Goal: Task Accomplishment & Management: Complete application form

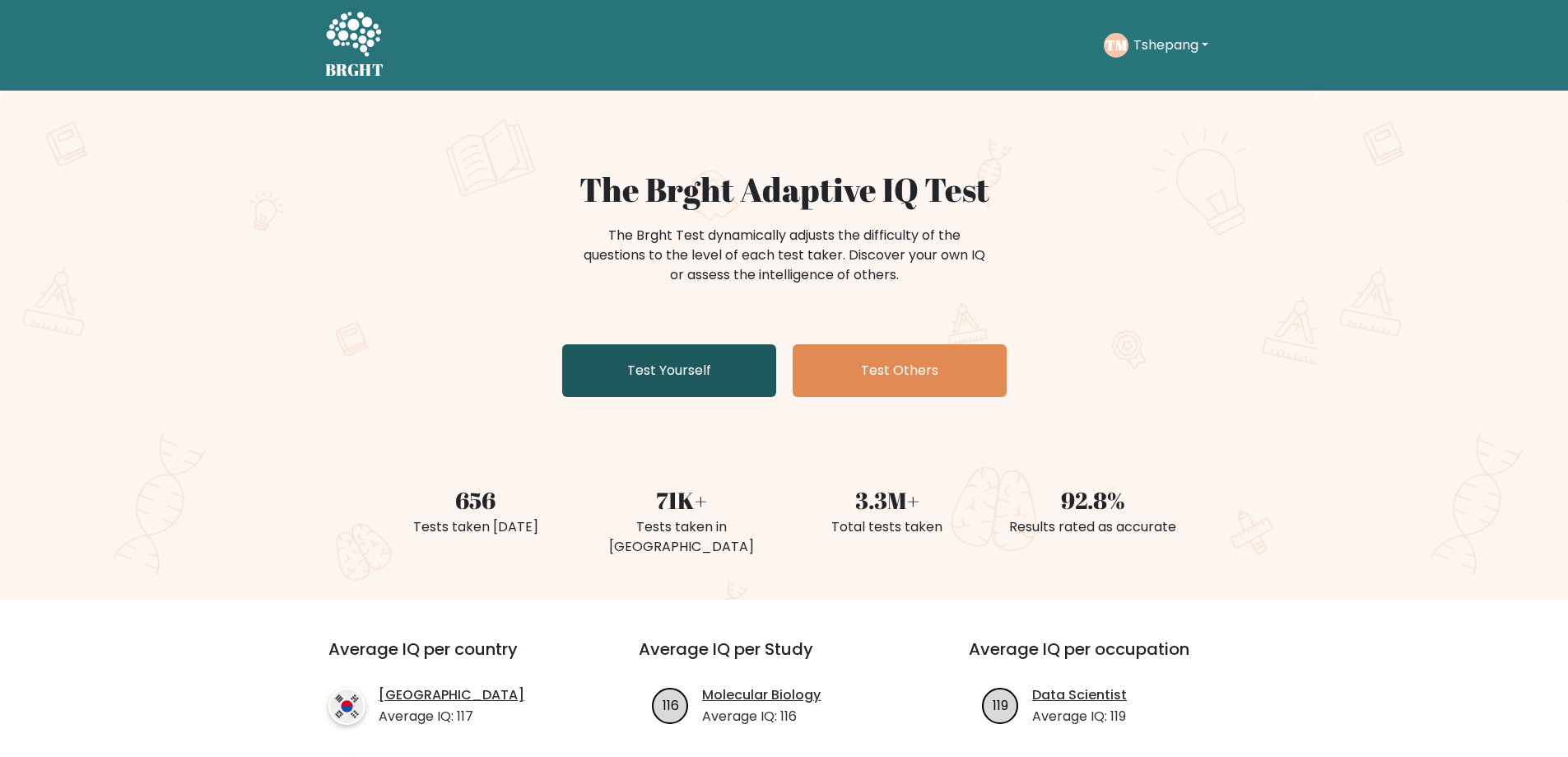
click at [714, 349] on link "Test Yourself" at bounding box center [669, 371] width 214 height 53
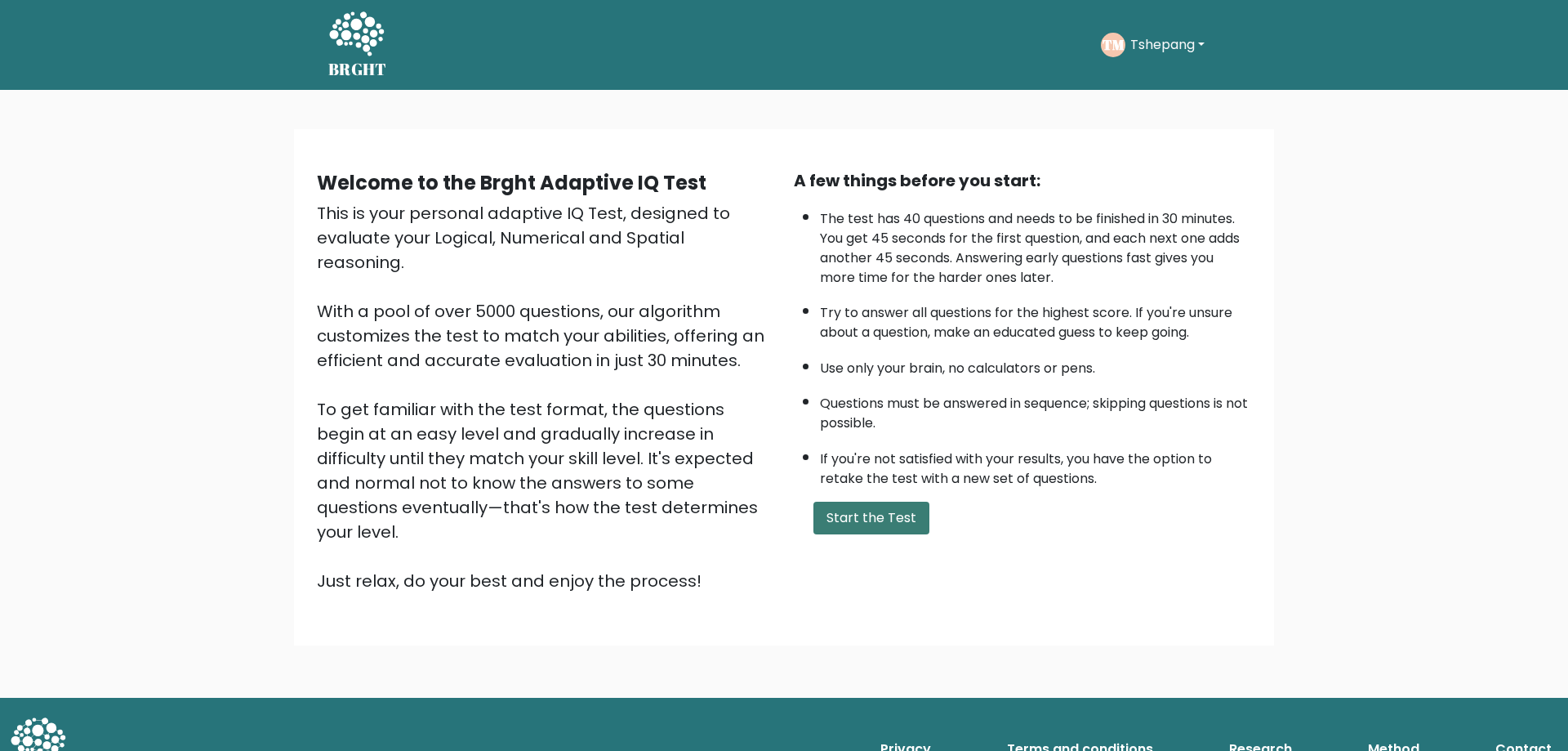
click at [892, 524] on button "Start the Test" at bounding box center [872, 518] width 116 height 33
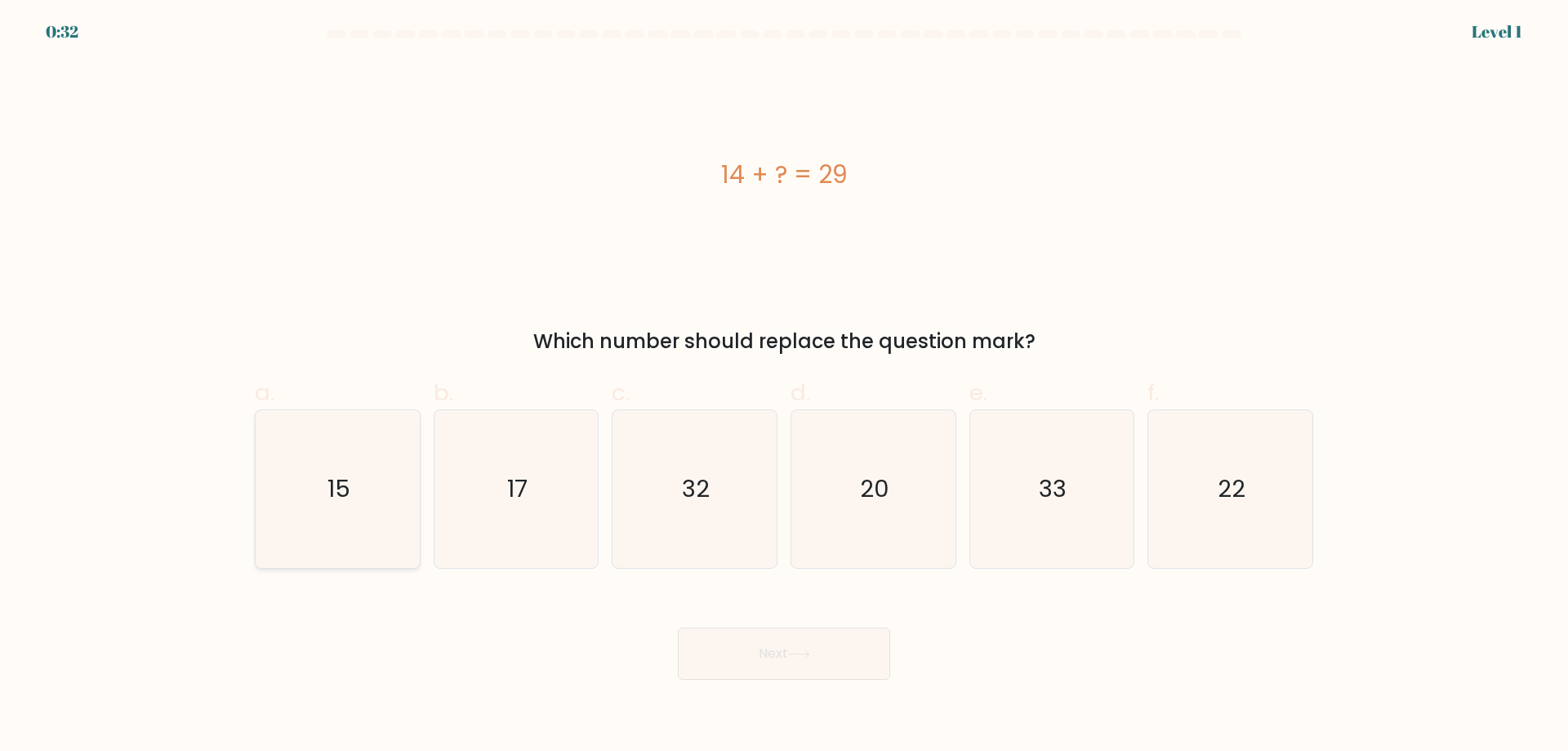
click at [298, 497] on icon "15" at bounding box center [338, 489] width 158 height 158
click at [784, 386] on input "a. 15" at bounding box center [784, 380] width 1 height 11
radio input "true"
click at [746, 645] on button "Next" at bounding box center [784, 653] width 212 height 52
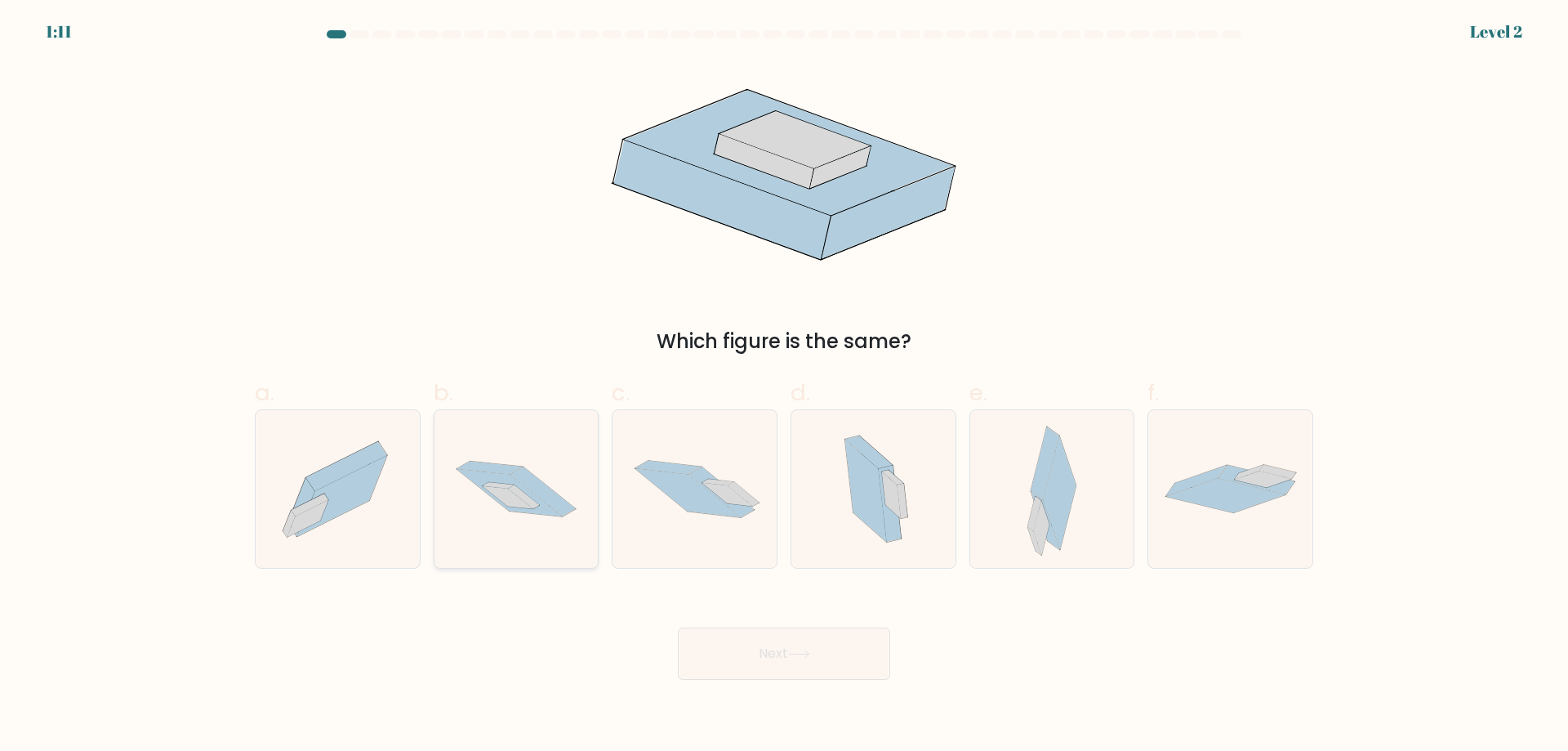
click at [522, 467] on icon at bounding box center [544, 491] width 66 height 49
click at [784, 386] on input "b." at bounding box center [784, 380] width 1 height 11
radio input "true"
click at [814, 638] on button "Next" at bounding box center [784, 653] width 212 height 52
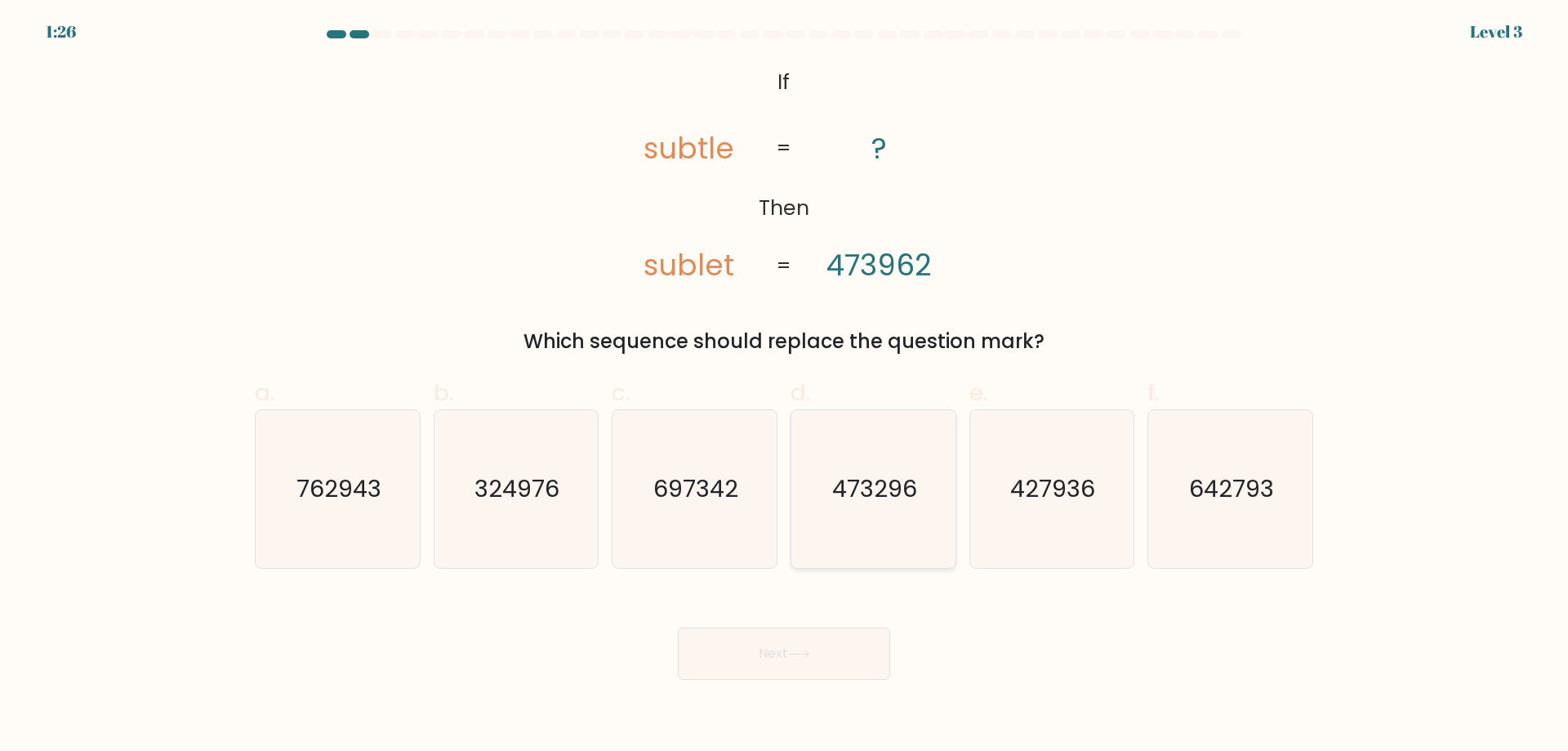
click at [888, 529] on icon "473296" at bounding box center [873, 489] width 158 height 158
click at [784, 386] on input "d. 473296" at bounding box center [784, 380] width 1 height 11
radio input "true"
click at [844, 668] on button "Next" at bounding box center [784, 653] width 212 height 52
click at [835, 648] on button "Next" at bounding box center [784, 653] width 212 height 52
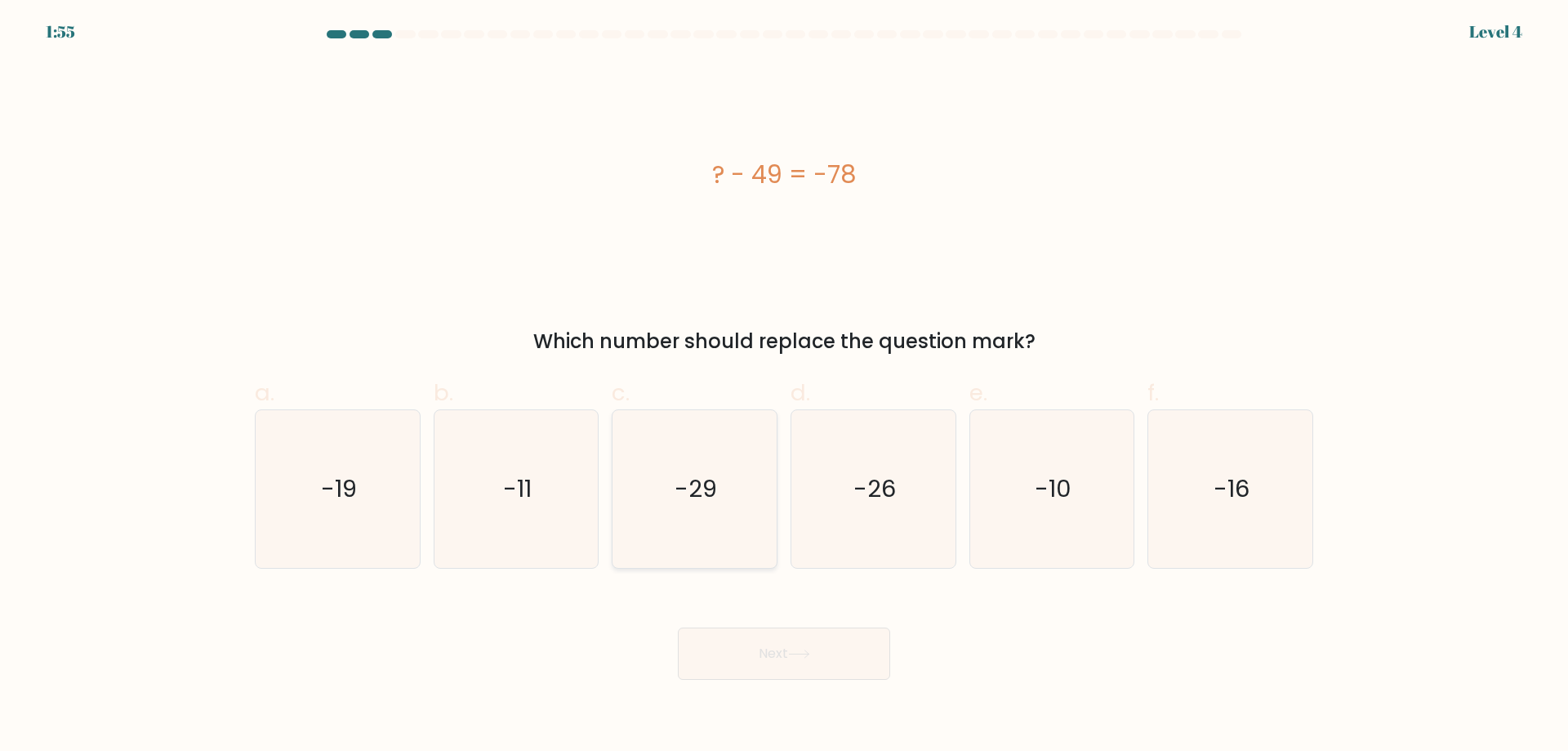
click at [692, 499] on text "-29" at bounding box center [696, 489] width 43 height 33
click at [784, 386] on input "c. -29" at bounding box center [784, 380] width 1 height 11
radio input "true"
click at [788, 649] on button "Next" at bounding box center [784, 653] width 212 height 52
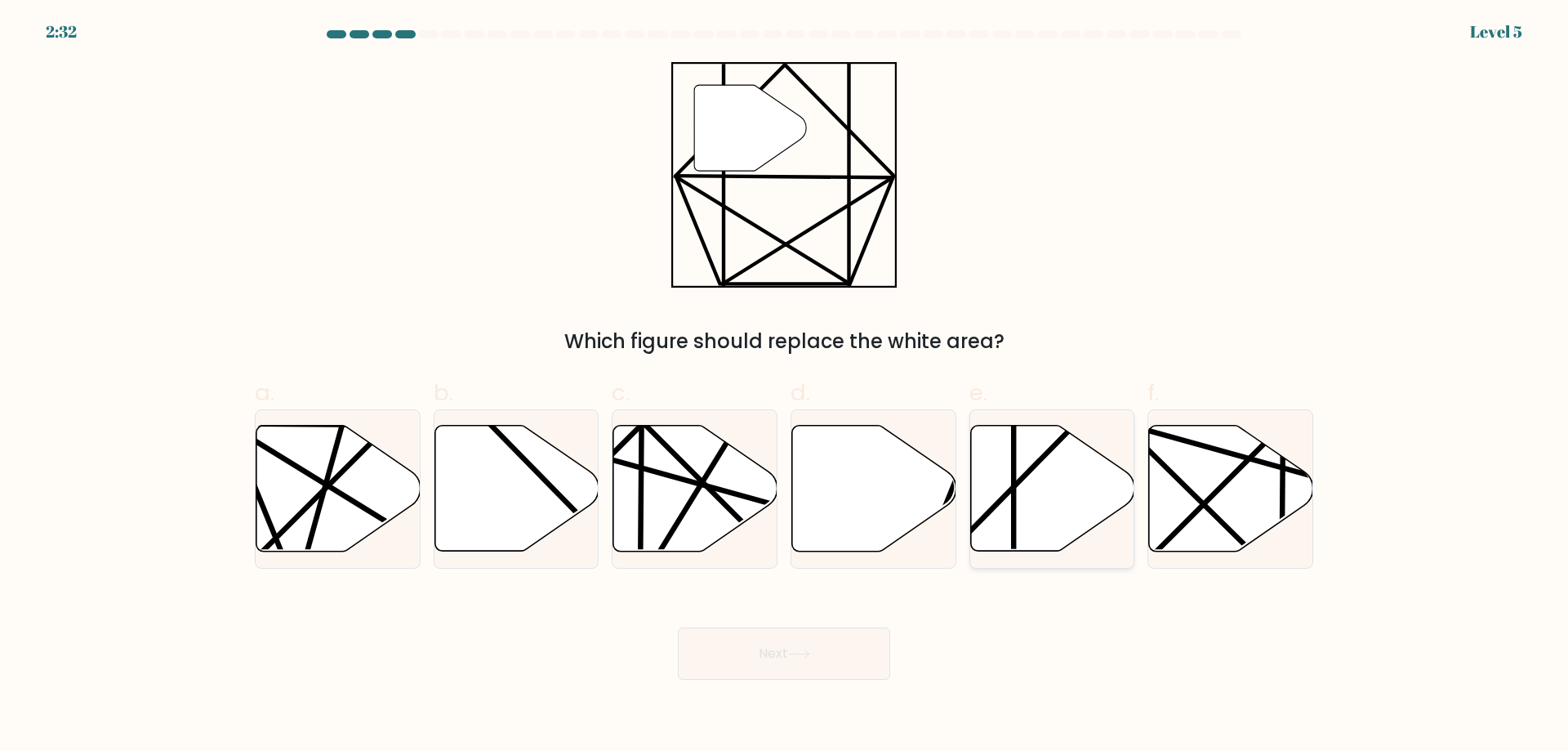
click at [1014, 482] on line at bounding box center [1014, 558] width 0 height 327
click at [784, 386] on input "e." at bounding box center [784, 380] width 1 height 11
radio input "true"
click at [757, 657] on button "Next" at bounding box center [784, 653] width 212 height 52
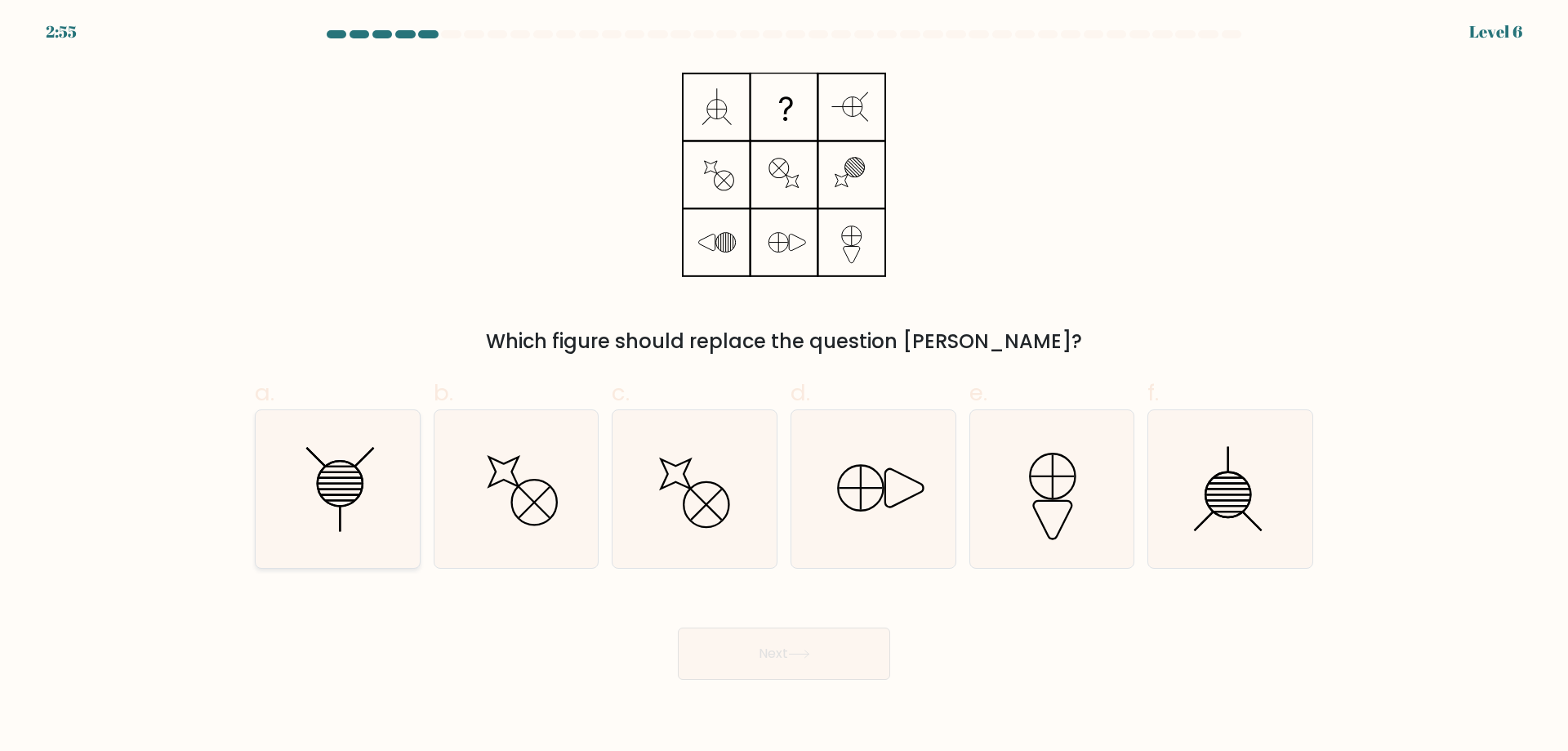
click at [314, 505] on icon at bounding box center [338, 489] width 158 height 158
click at [784, 386] on input "a." at bounding box center [784, 380] width 1 height 11
radio input "true"
click at [819, 657] on button "Next" at bounding box center [784, 653] width 212 height 52
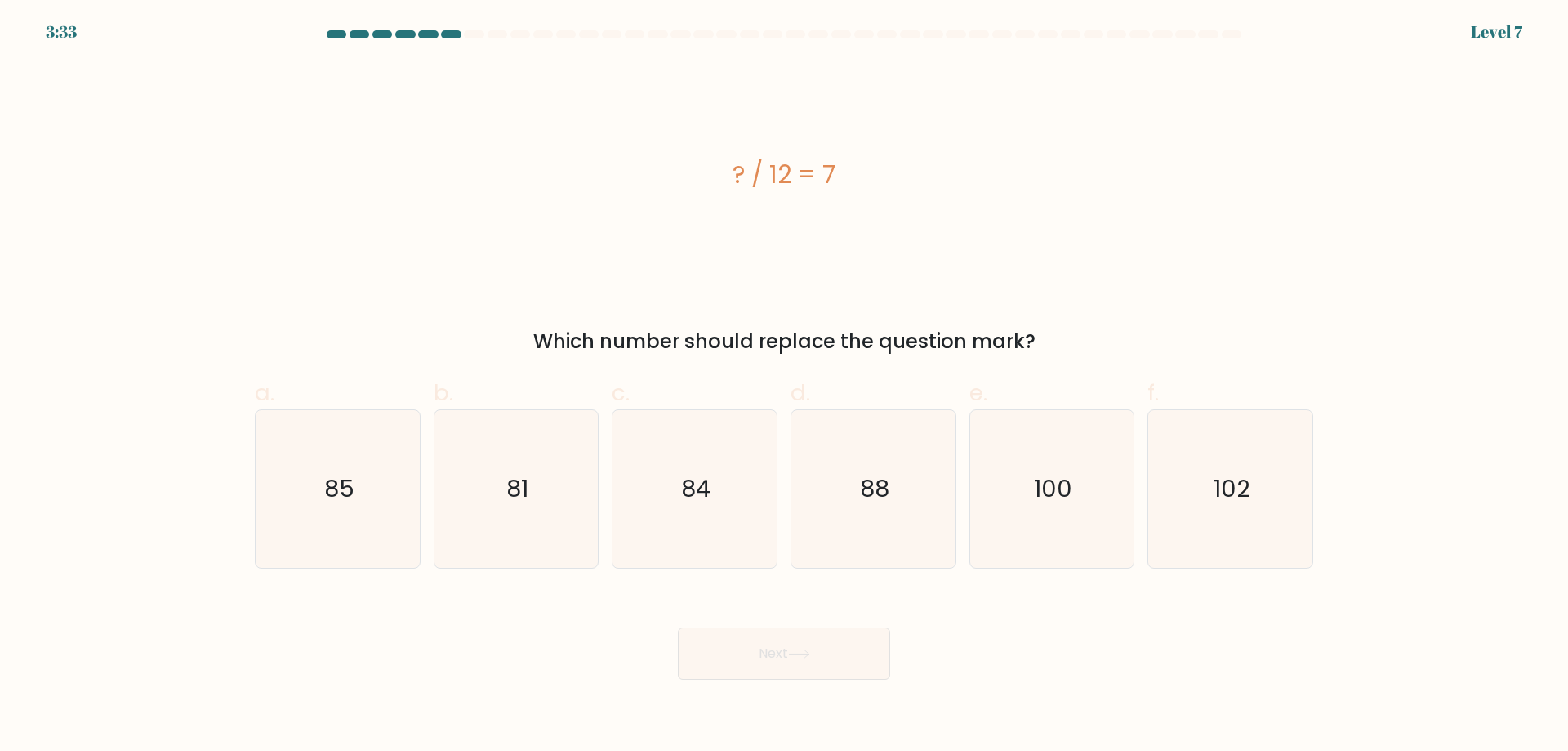
drag, startPoint x: 673, startPoint y: 477, endPoint x: 833, endPoint y: 674, distance: 253.8
click at [673, 478] on icon "84" at bounding box center [695, 489] width 158 height 158
click at [784, 386] on input "c. 84" at bounding box center [784, 380] width 1 height 11
radio input "true"
click at [841, 652] on button "Next" at bounding box center [784, 653] width 212 height 52
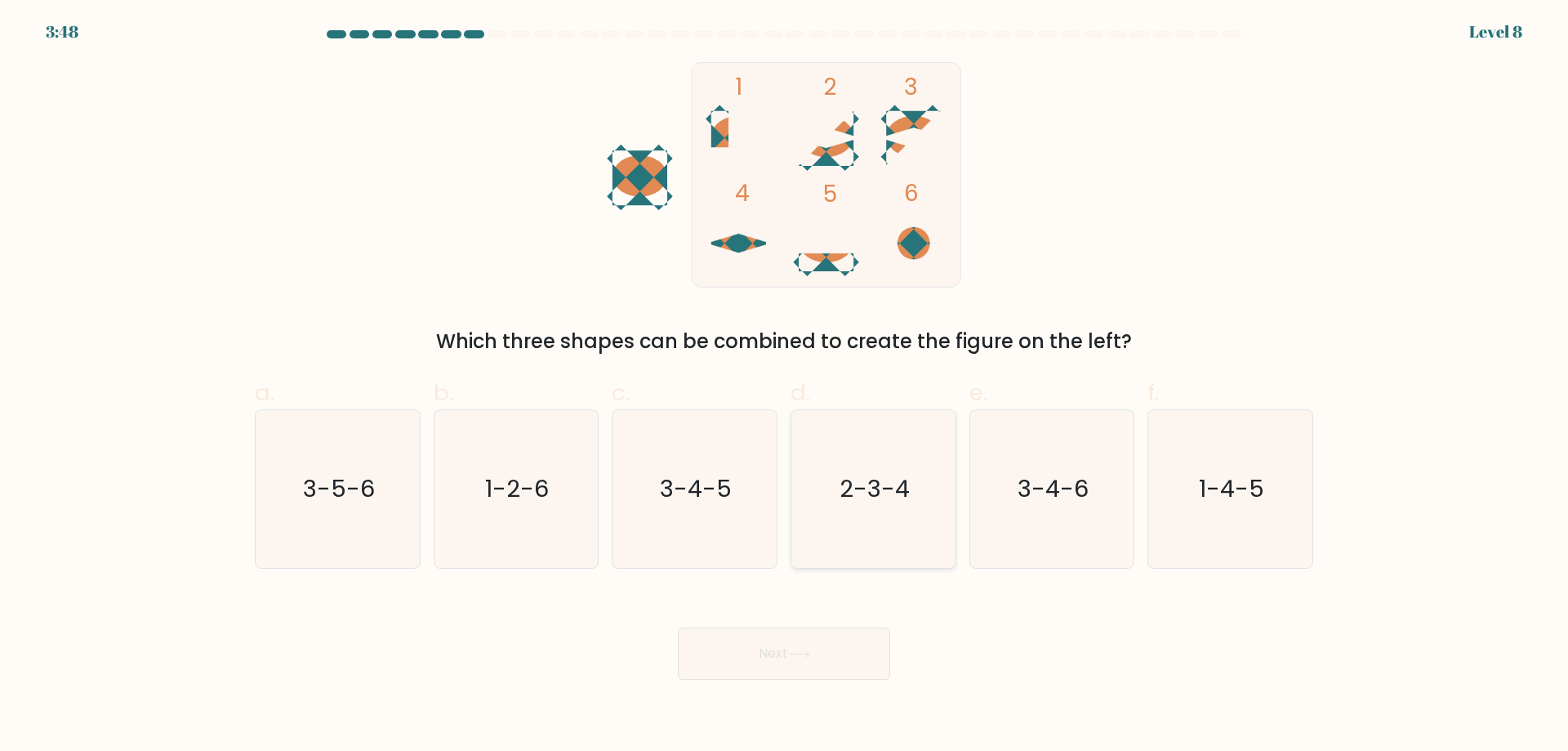
click at [893, 522] on icon "2-3-4" at bounding box center [873, 489] width 158 height 158
click at [784, 386] on input "d. 2-3-4" at bounding box center [784, 380] width 1 height 11
radio input "true"
click at [831, 665] on button "Next" at bounding box center [784, 653] width 212 height 52
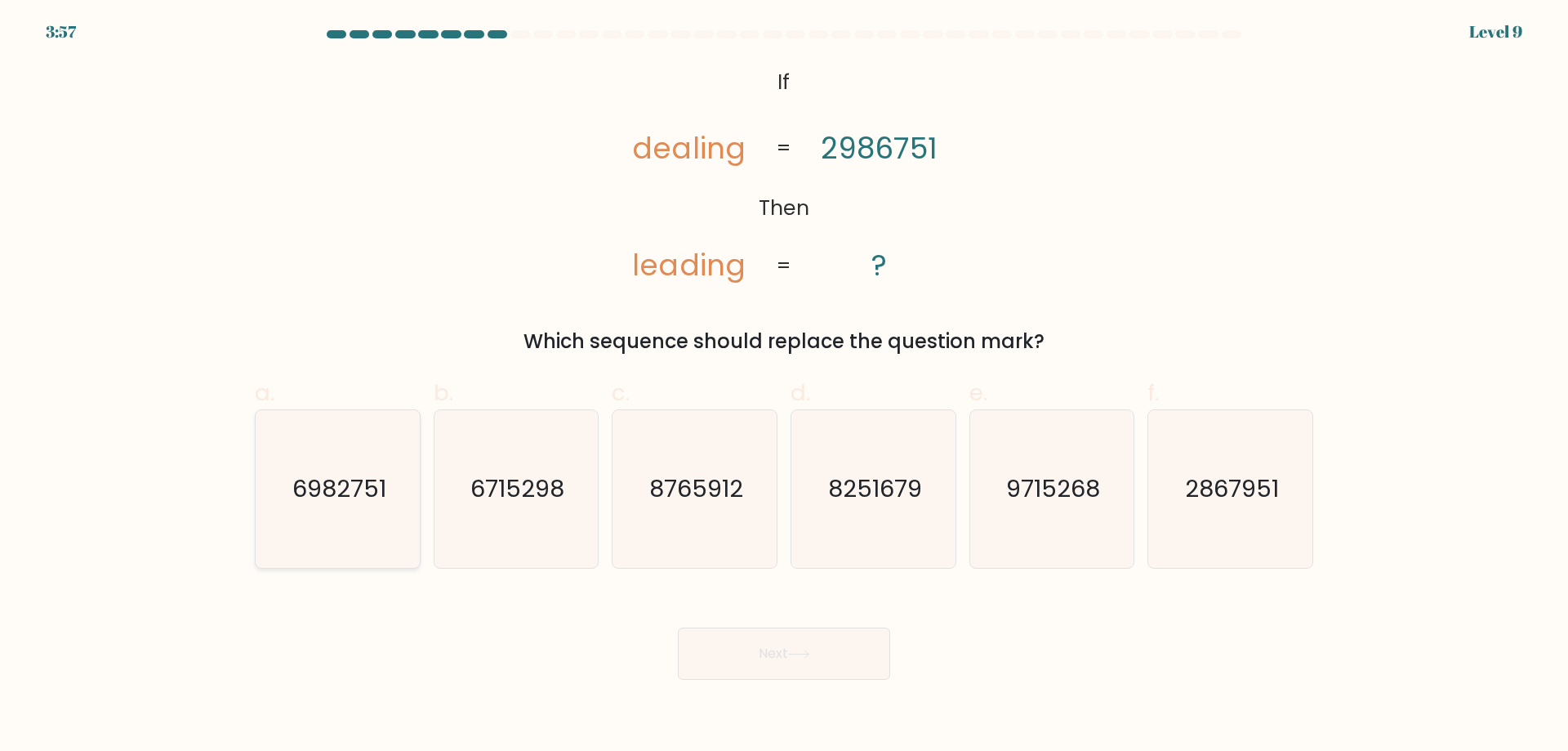
click at [341, 506] on icon "6982751" at bounding box center [338, 489] width 158 height 158
click at [784, 386] on input "a. 6982751" at bounding box center [784, 380] width 1 height 11
radio input "true"
click at [762, 632] on button "Next" at bounding box center [784, 653] width 212 height 52
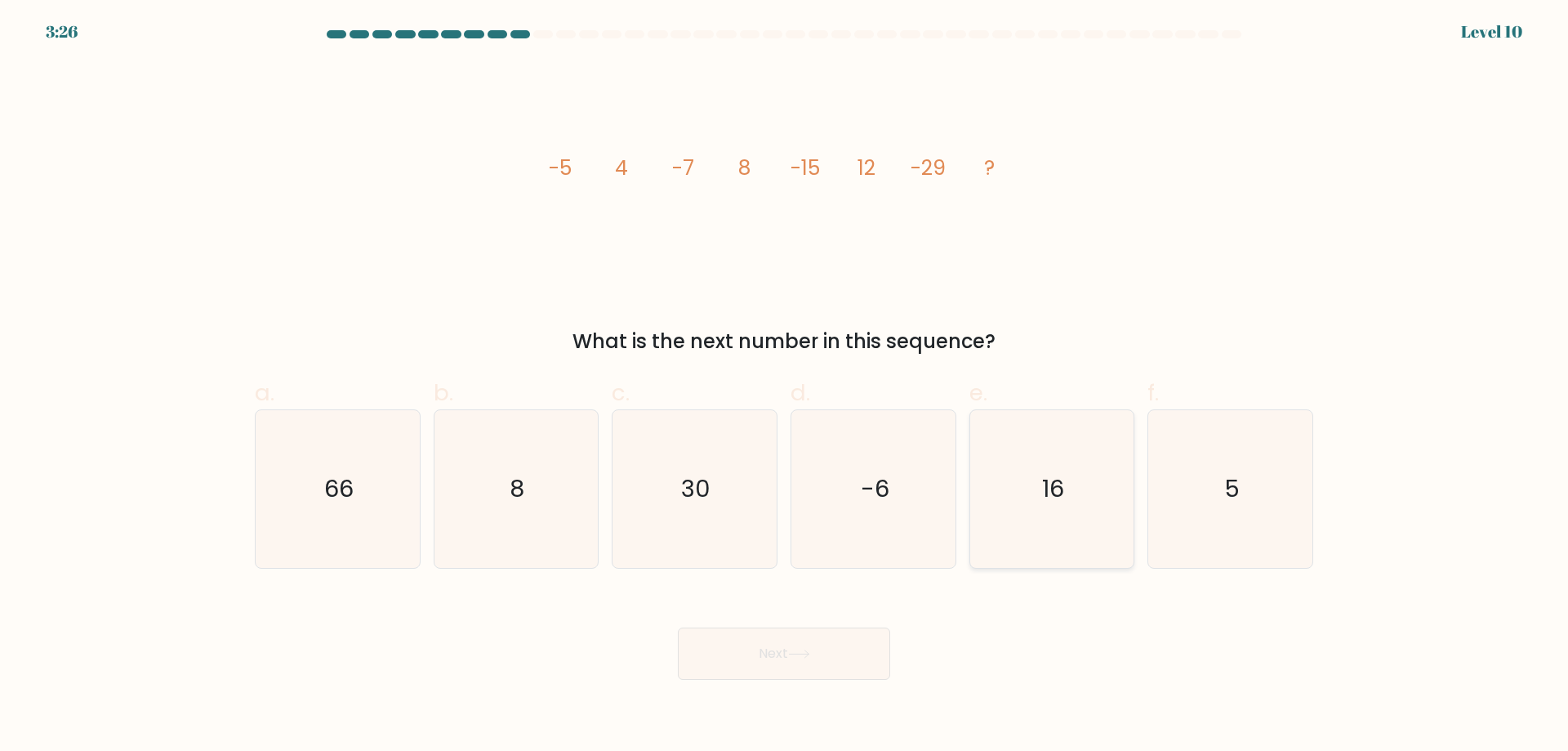
click at [1074, 511] on icon "16" at bounding box center [1050, 489] width 158 height 158
click at [784, 386] on input "e. 16" at bounding box center [784, 380] width 1 height 11
radio input "true"
click at [789, 651] on button "Next" at bounding box center [784, 653] width 212 height 52
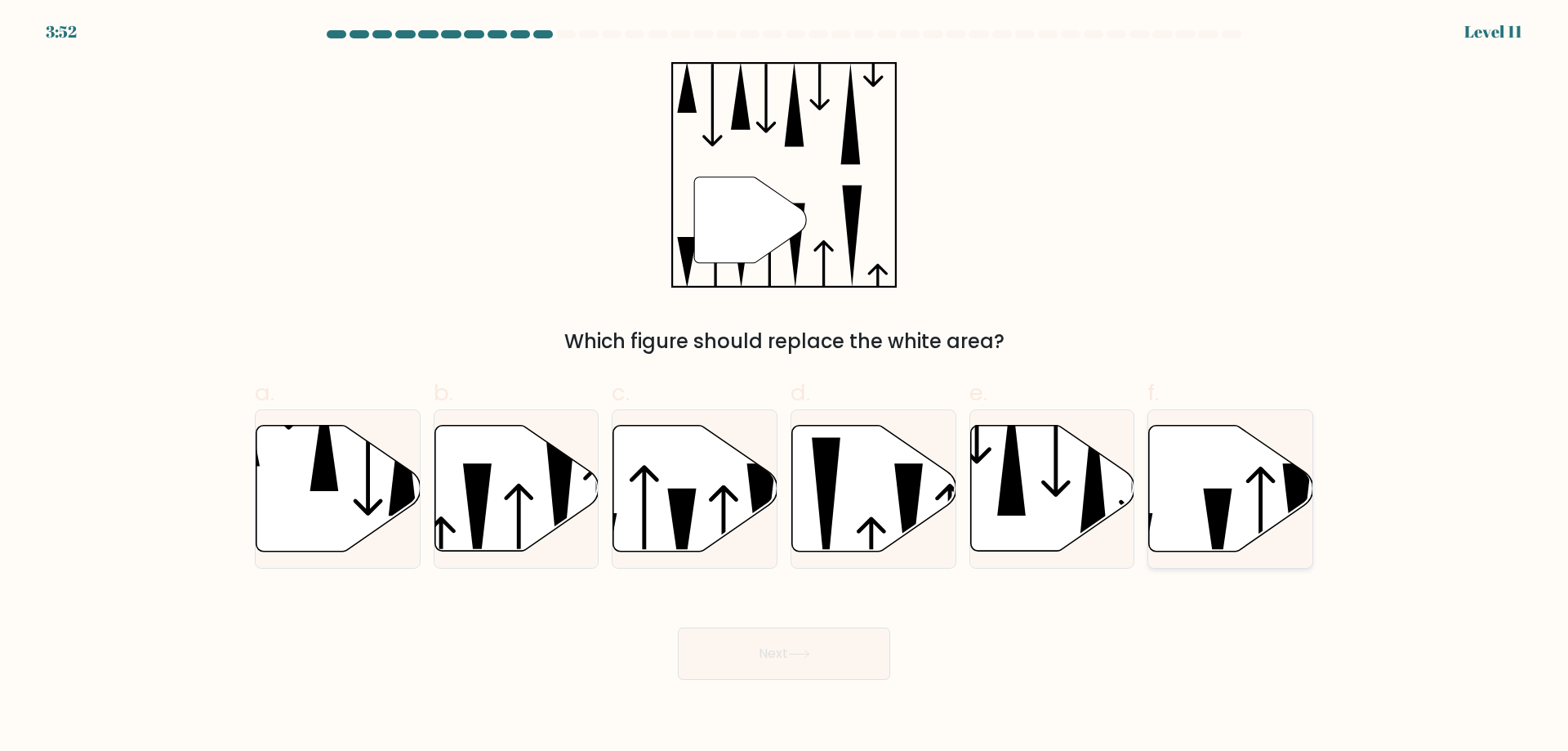
click at [1253, 480] on icon at bounding box center [1231, 489] width 164 height 126
click at [784, 386] on input "f." at bounding box center [784, 380] width 1 height 11
radio input "true"
click at [673, 489] on icon at bounding box center [683, 538] width 29 height 99
click at [784, 386] on input "c." at bounding box center [784, 380] width 1 height 11
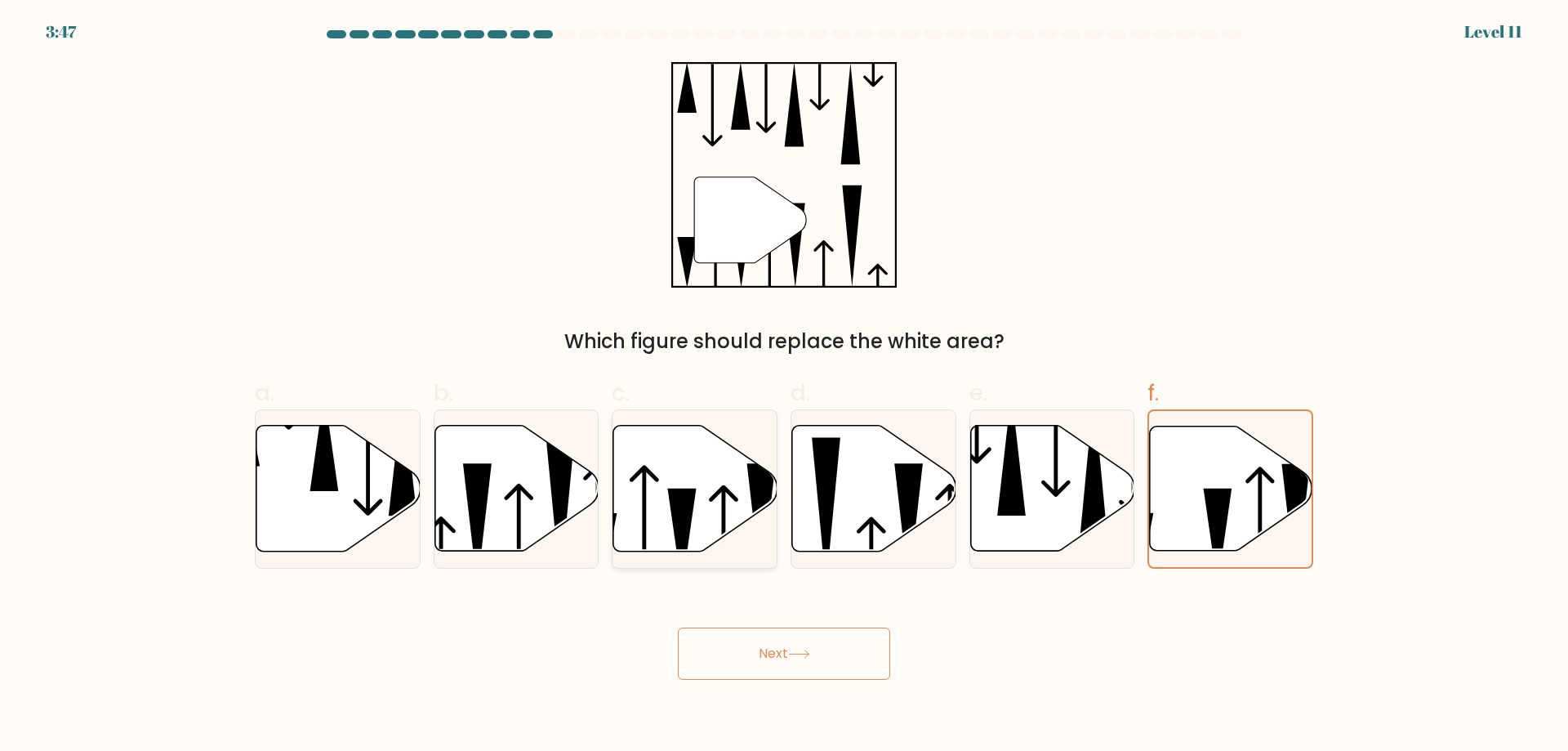
radio input "true"
click at [810, 652] on icon at bounding box center [799, 653] width 22 height 9
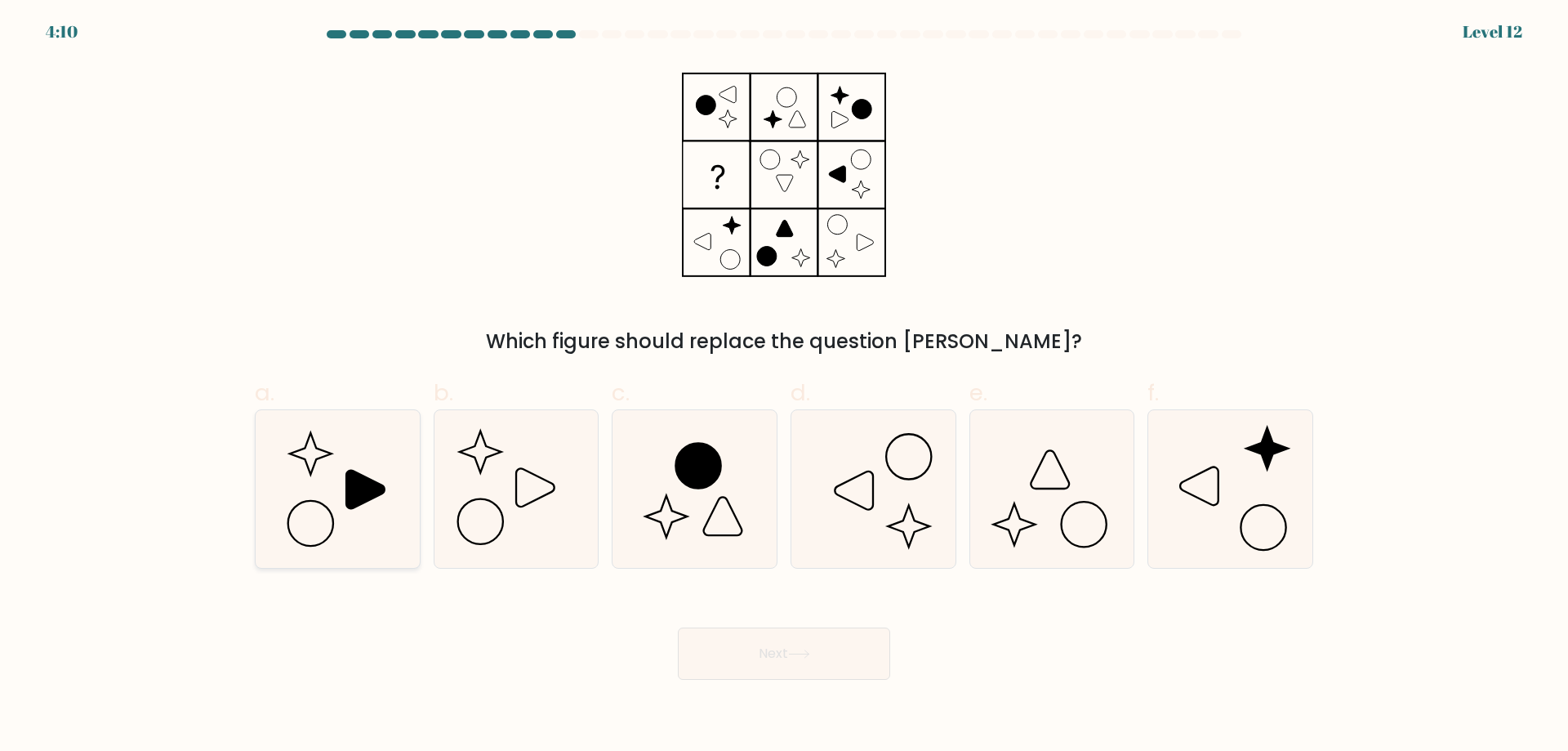
click at [322, 477] on icon at bounding box center [338, 489] width 158 height 158
click at [784, 386] on input "a." at bounding box center [784, 380] width 1 height 11
radio input "true"
click at [818, 646] on button "Next" at bounding box center [784, 653] width 212 height 52
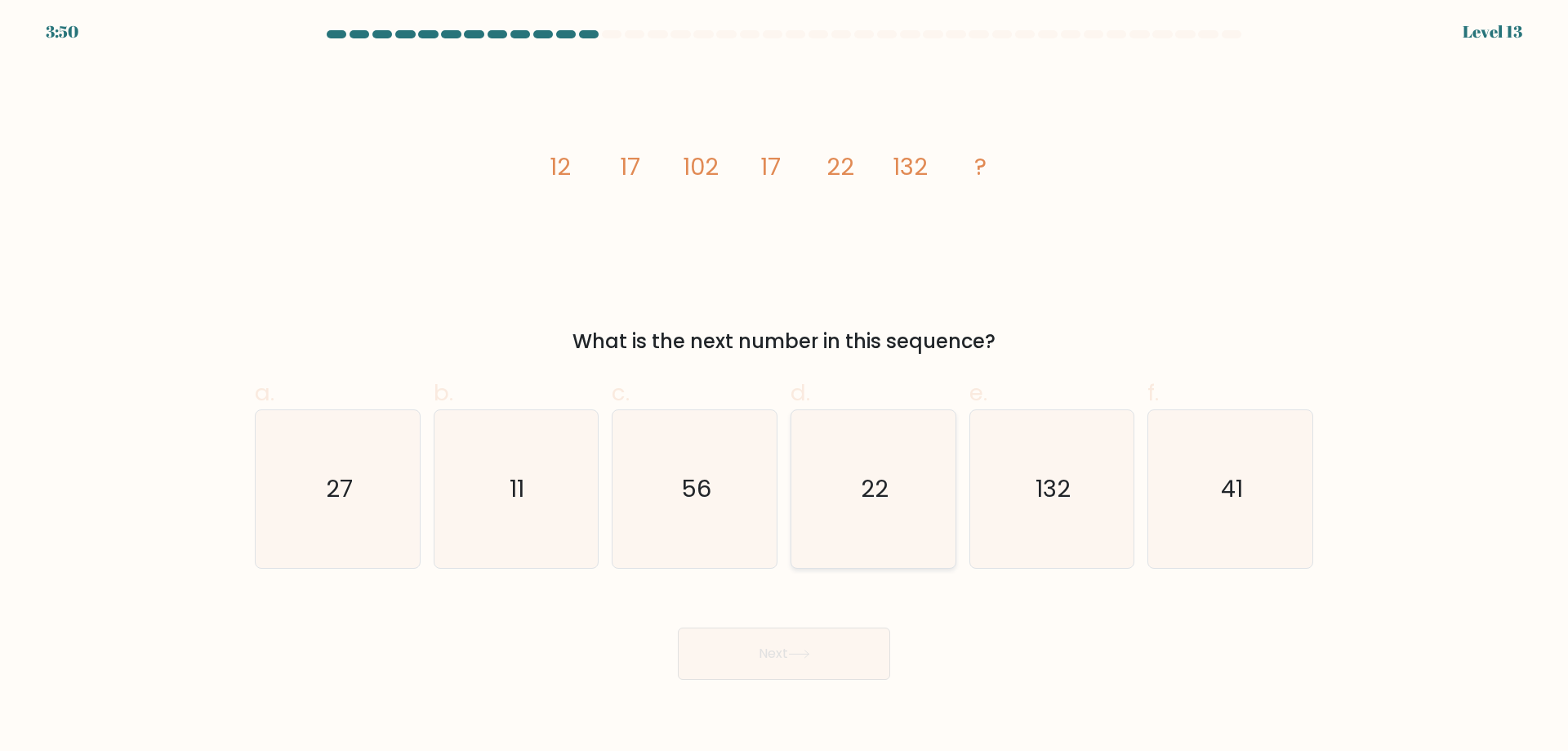
click at [923, 517] on icon "22" at bounding box center [873, 489] width 158 height 158
click at [784, 386] on input "d. 22" at bounding box center [784, 380] width 1 height 11
radio input "true"
click at [839, 661] on button "Next" at bounding box center [784, 653] width 212 height 52
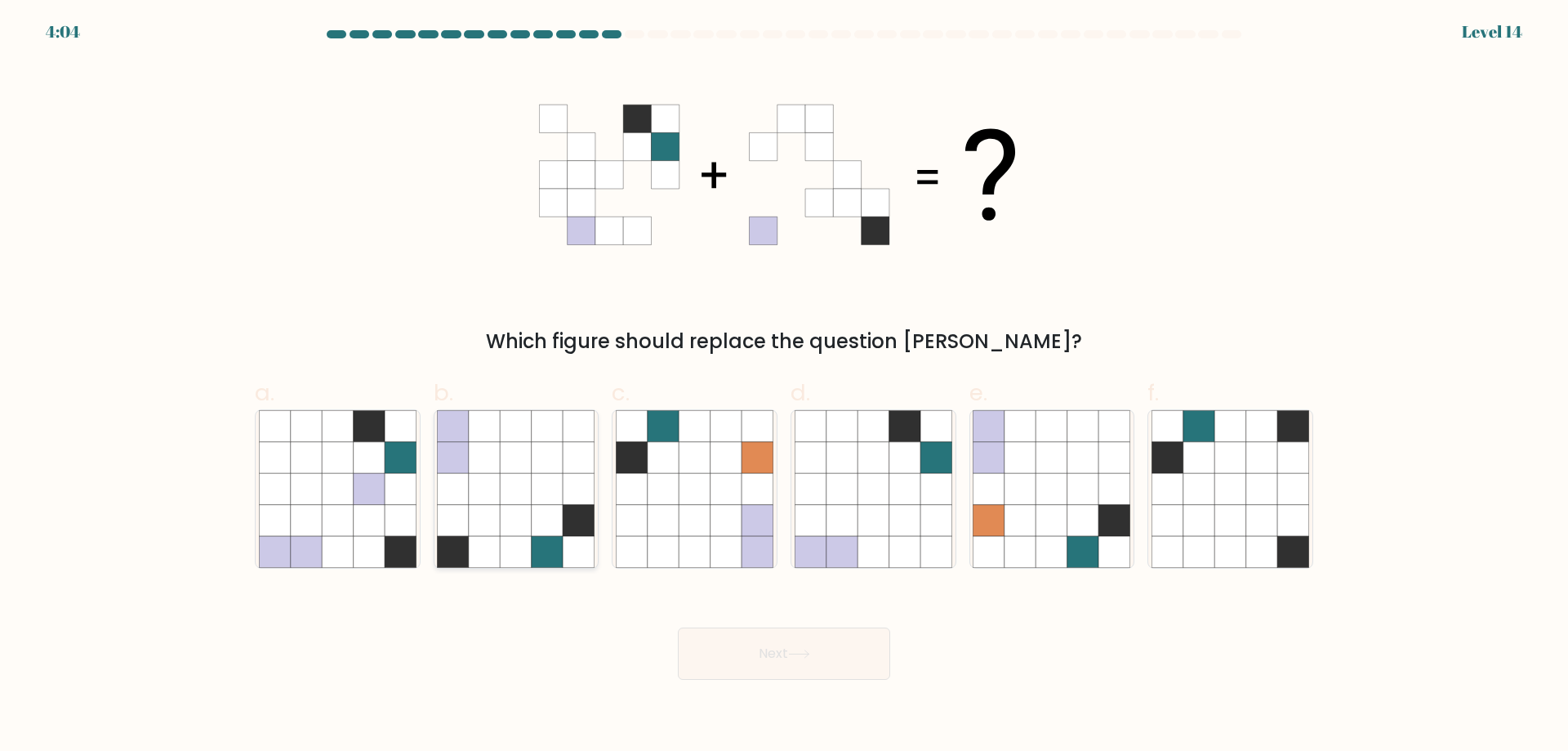
click at [529, 505] on icon at bounding box center [516, 521] width 31 height 31
click at [784, 386] on input "b." at bounding box center [784, 380] width 1 height 11
radio input "true"
click at [805, 652] on icon at bounding box center [799, 653] width 22 height 9
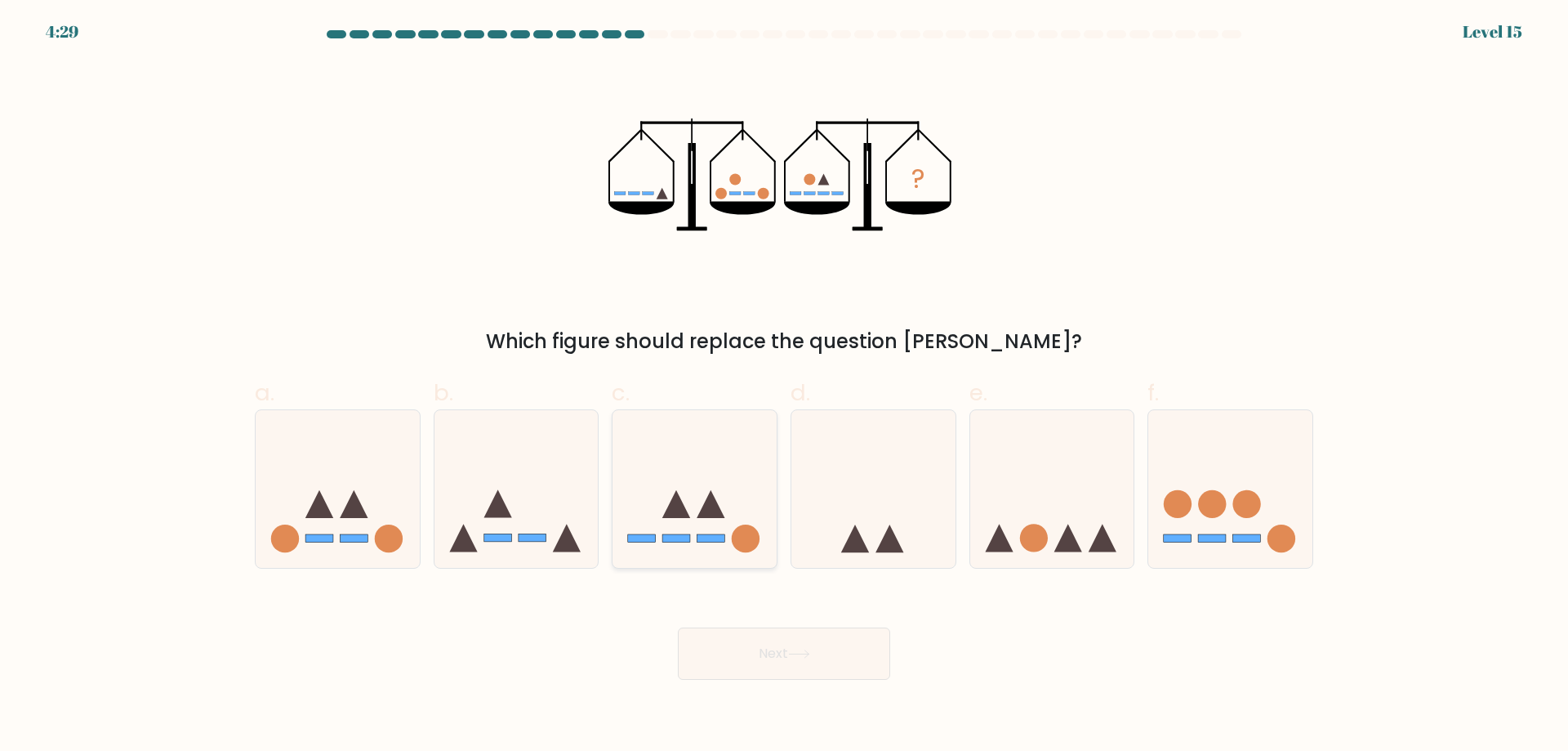
click at [697, 522] on icon at bounding box center [695, 489] width 164 height 135
click at [784, 386] on input "c." at bounding box center [784, 380] width 1 height 11
radio input "true"
click at [773, 667] on button "Next" at bounding box center [784, 653] width 212 height 52
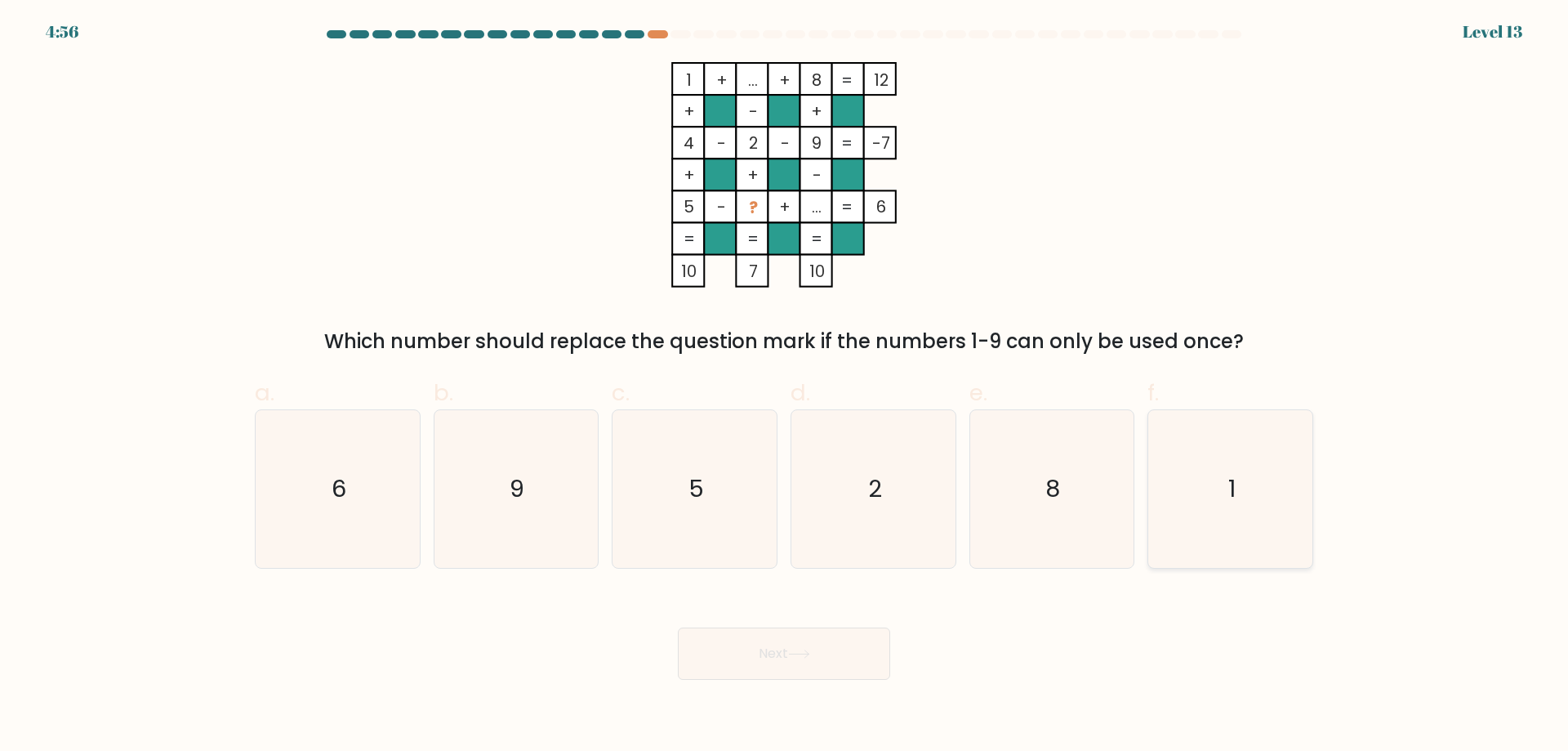
click at [1243, 500] on icon "1" at bounding box center [1229, 489] width 158 height 158
click at [784, 386] on input "f. 1" at bounding box center [784, 380] width 1 height 11
radio input "true"
click at [802, 656] on icon at bounding box center [799, 653] width 22 height 9
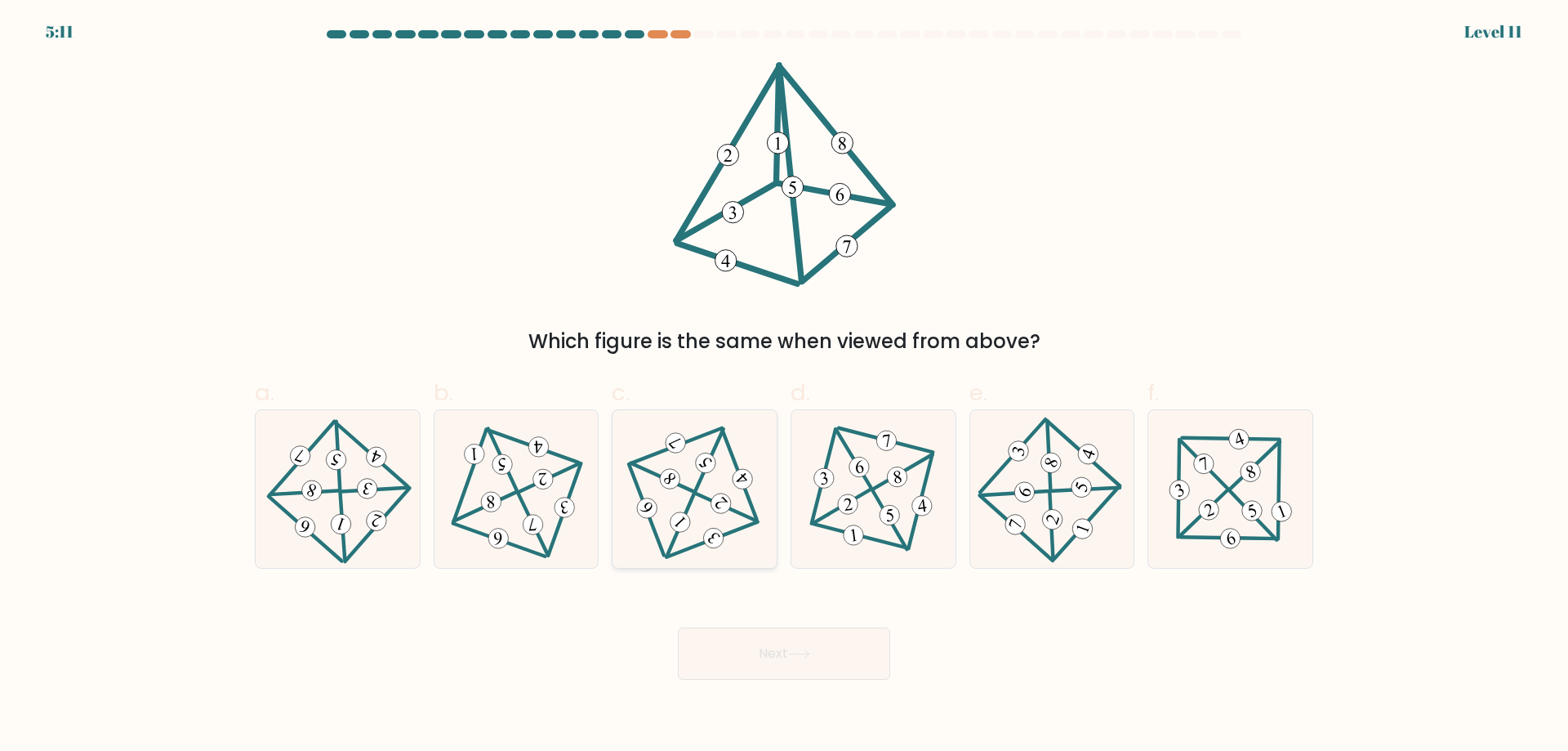
click at [739, 473] on 708 at bounding box center [741, 478] width 28 height 28
click at [784, 386] on input "c." at bounding box center [784, 380] width 1 height 11
radio input "true"
click at [784, 664] on button "Next" at bounding box center [784, 653] width 212 height 52
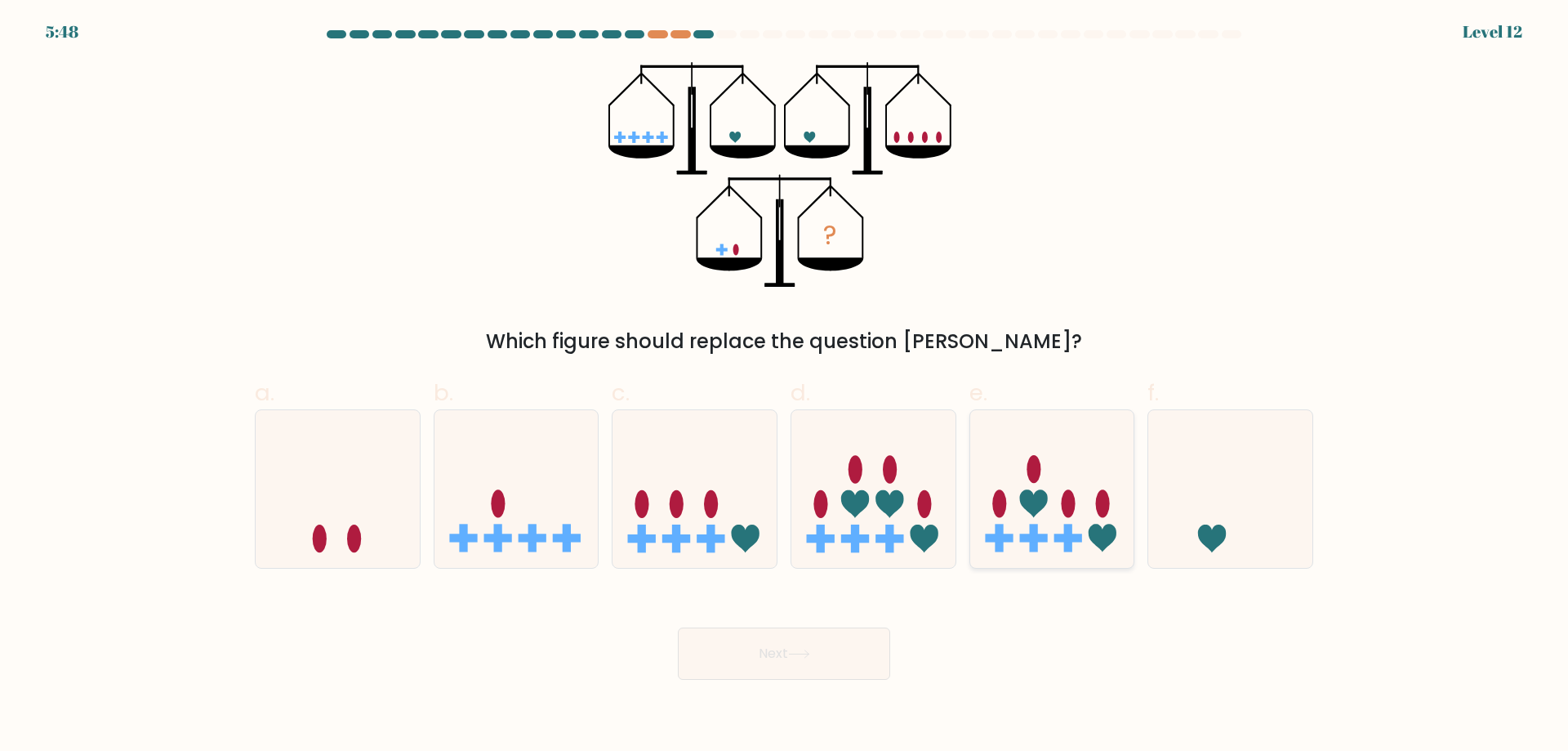
click at [1034, 491] on icon at bounding box center [1052, 489] width 164 height 135
click at [784, 386] on input "e." at bounding box center [784, 380] width 1 height 11
radio input "true"
click at [788, 643] on button "Next" at bounding box center [784, 653] width 212 height 52
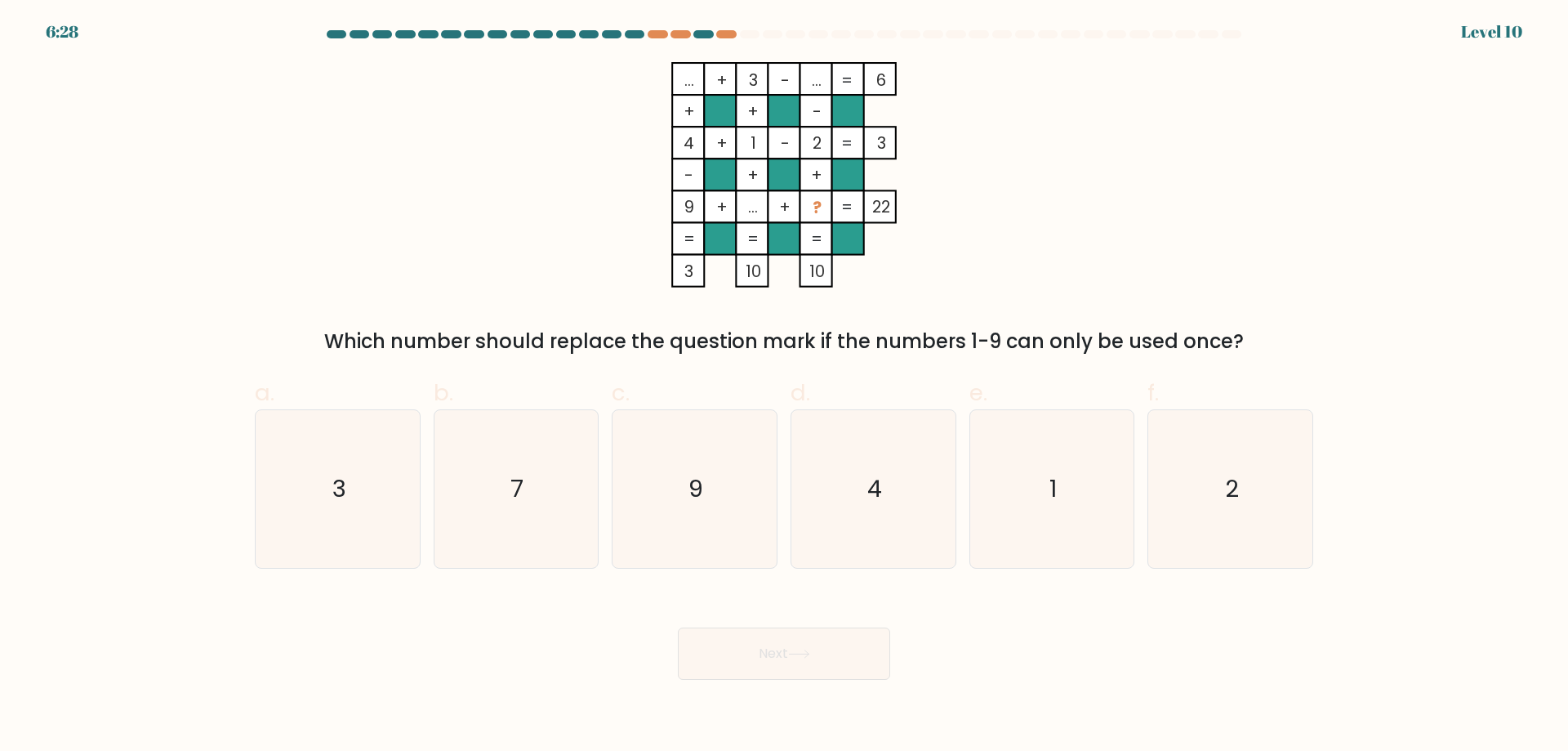
click at [1234, 25] on div "6:28 Level 10" at bounding box center [784, 22] width 1568 height 45
click at [1234, 27] on div "6:28 Level 10" at bounding box center [784, 22] width 1568 height 45
click at [1234, 34] on div at bounding box center [1231, 34] width 19 height 8
click at [1232, 40] on div at bounding box center [784, 37] width 1078 height 15
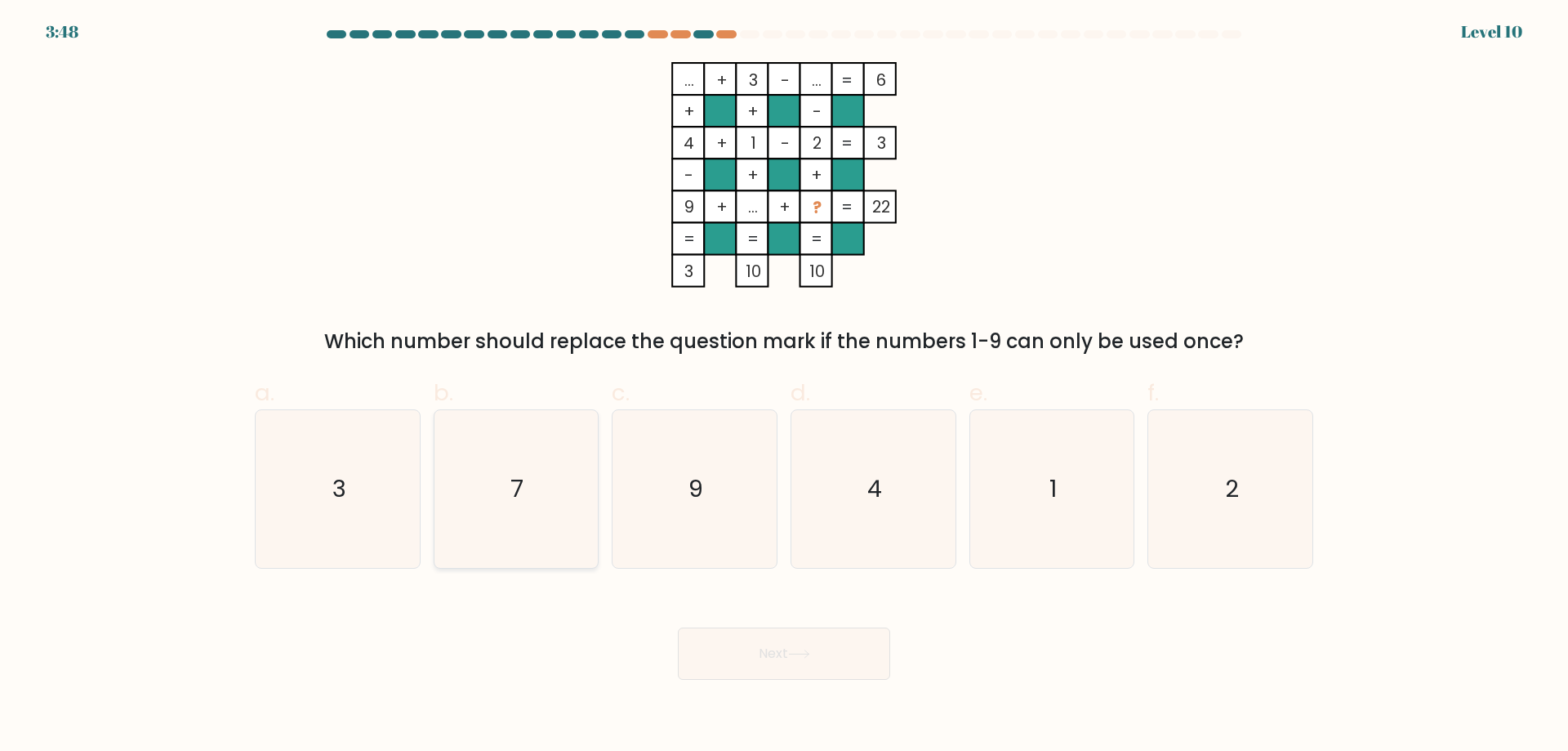
click at [532, 474] on icon "7" at bounding box center [516, 489] width 158 height 158
click at [784, 386] on input "b. 7" at bounding box center [784, 380] width 1 height 11
radio input "true"
click at [808, 635] on button "Next" at bounding box center [784, 653] width 212 height 52
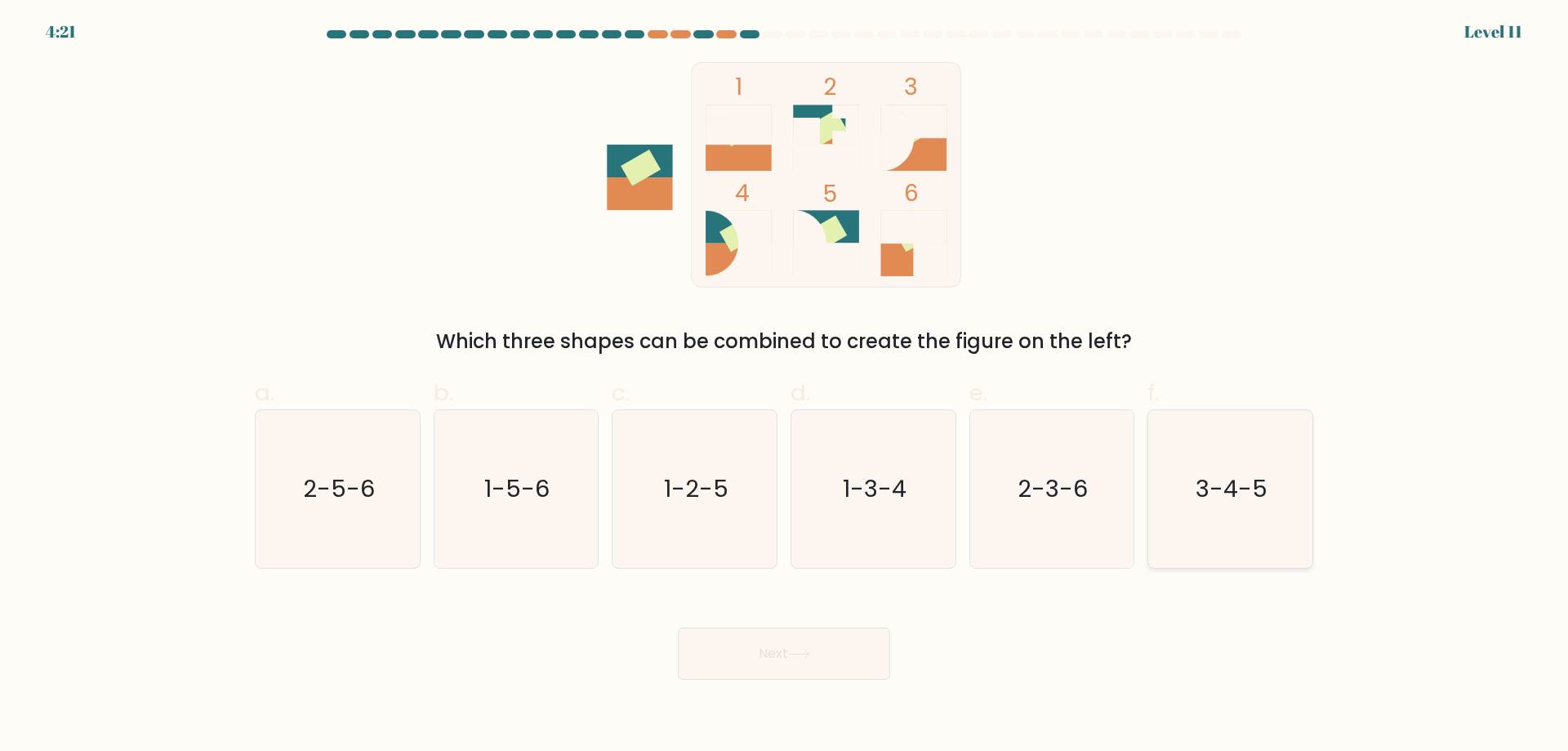
click at [1247, 500] on text "3-4-5" at bounding box center [1232, 489] width 72 height 33
click at [784, 386] on input "f. 3-4-5" at bounding box center [784, 380] width 1 height 11
radio input "true"
click at [794, 646] on button "Next" at bounding box center [784, 653] width 212 height 52
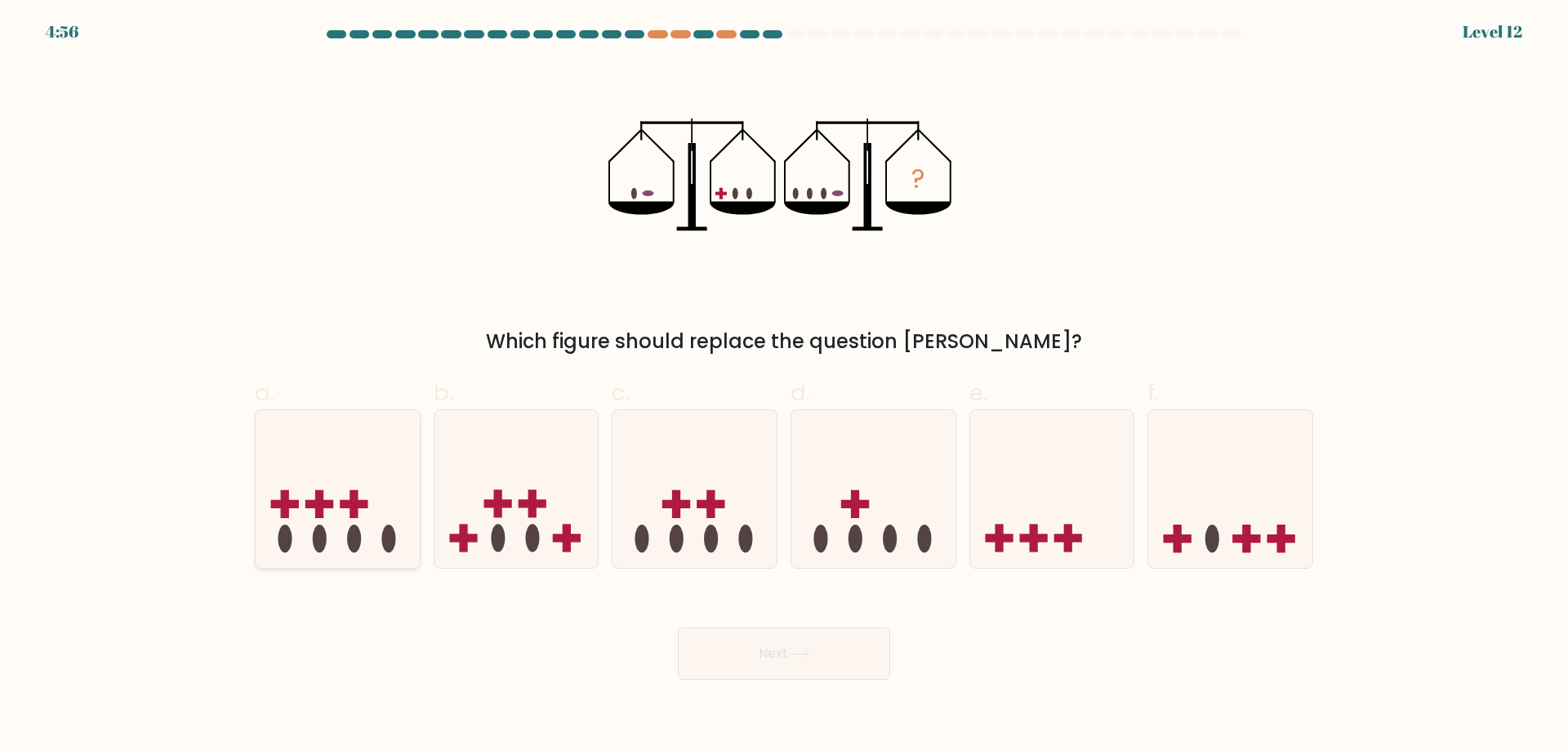
click at [363, 543] on icon at bounding box center [338, 489] width 164 height 135
click at [784, 386] on input "a." at bounding box center [784, 380] width 1 height 11
radio input "true"
click at [796, 637] on button "Next" at bounding box center [784, 653] width 212 height 52
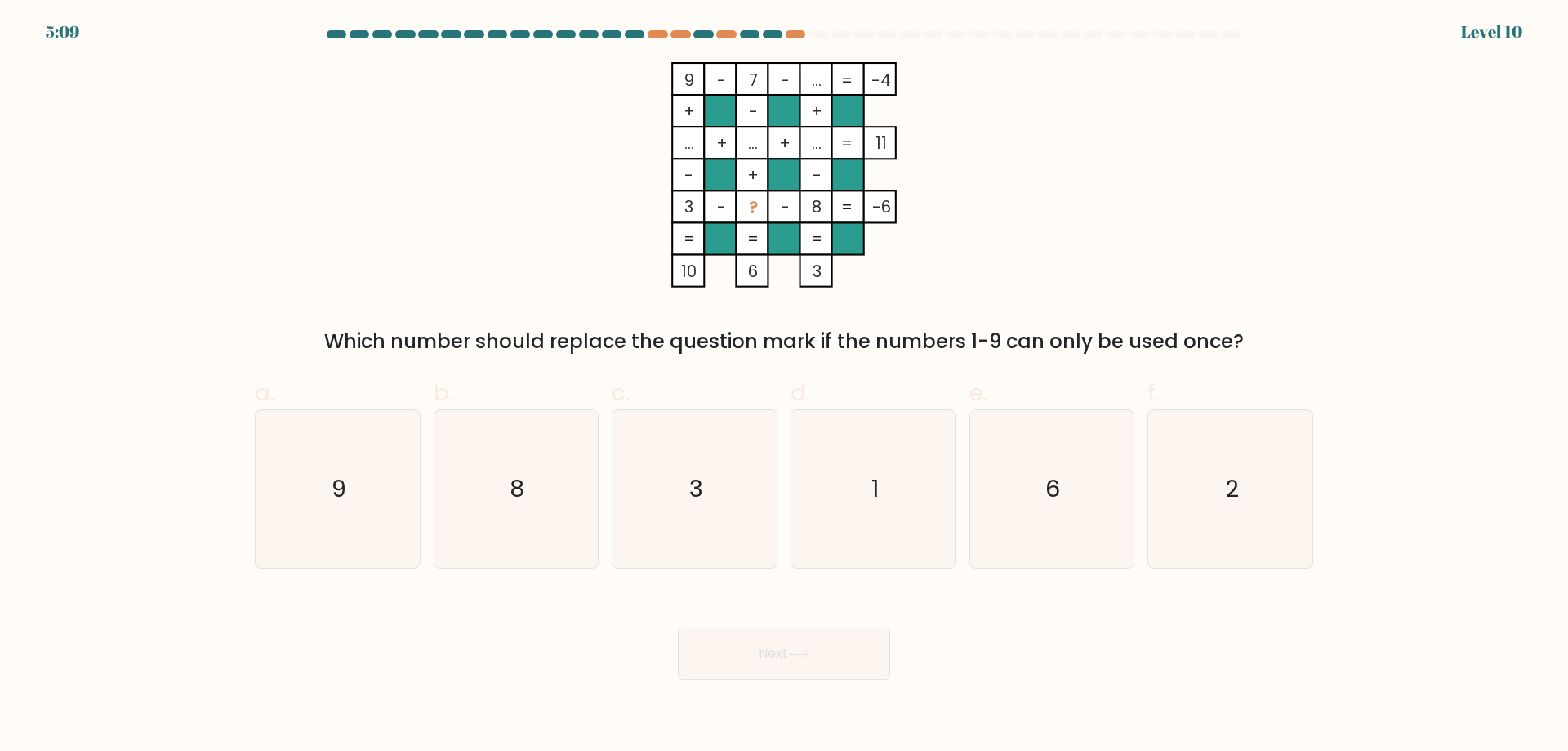
drag, startPoint x: 898, startPoint y: 455, endPoint x: 880, endPoint y: 607, distance: 153.1
click at [898, 457] on icon "1" at bounding box center [873, 489] width 158 height 158
click at [784, 386] on input "d. 1" at bounding box center [784, 380] width 1 height 11
radio input "true"
click at [834, 664] on button "Next" at bounding box center [784, 653] width 212 height 52
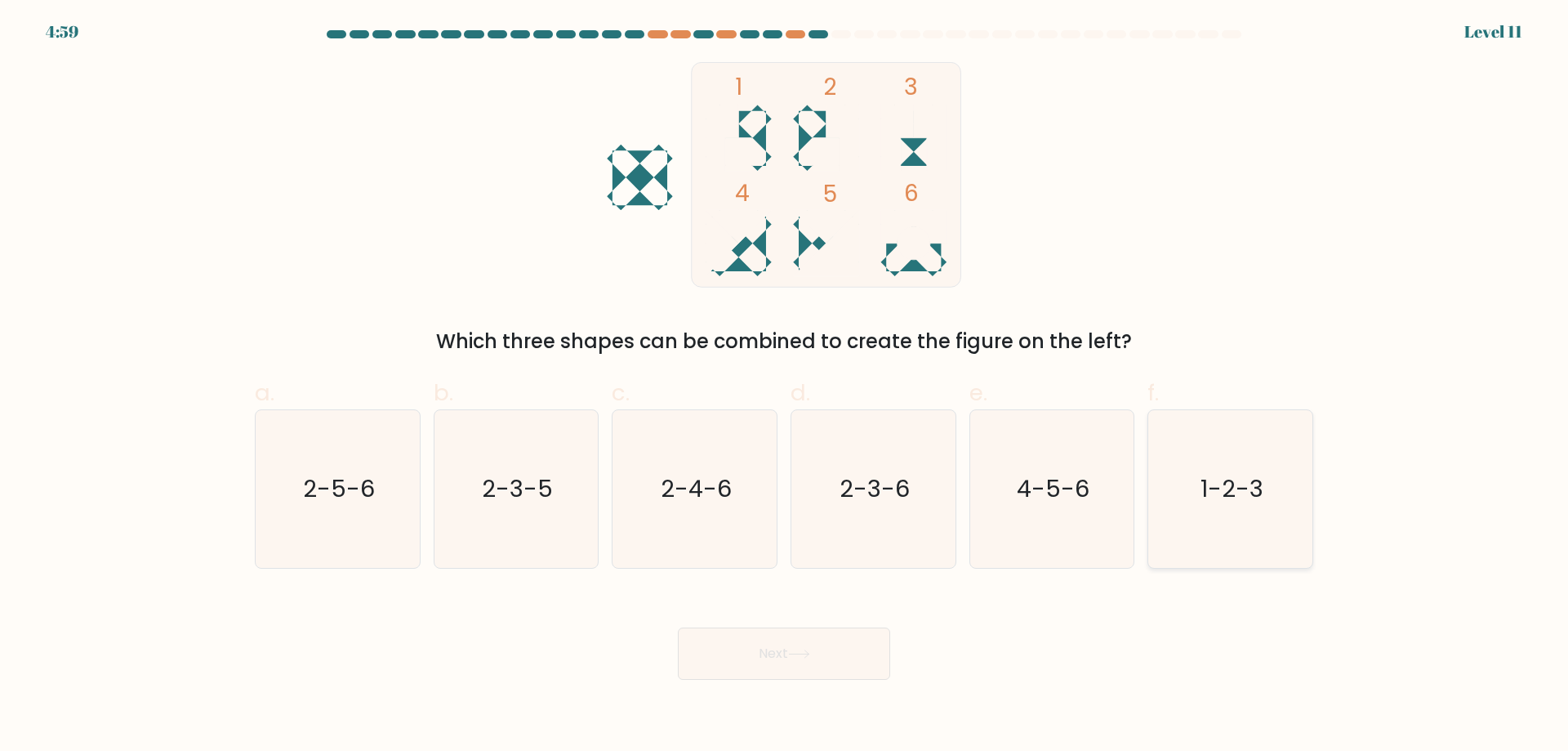
click at [1213, 519] on icon "1-2-3" at bounding box center [1229, 489] width 158 height 158
click at [784, 386] on input "f. 1-2-3" at bounding box center [784, 380] width 1 height 11
radio input "true"
click at [818, 644] on button "Next" at bounding box center [784, 653] width 212 height 52
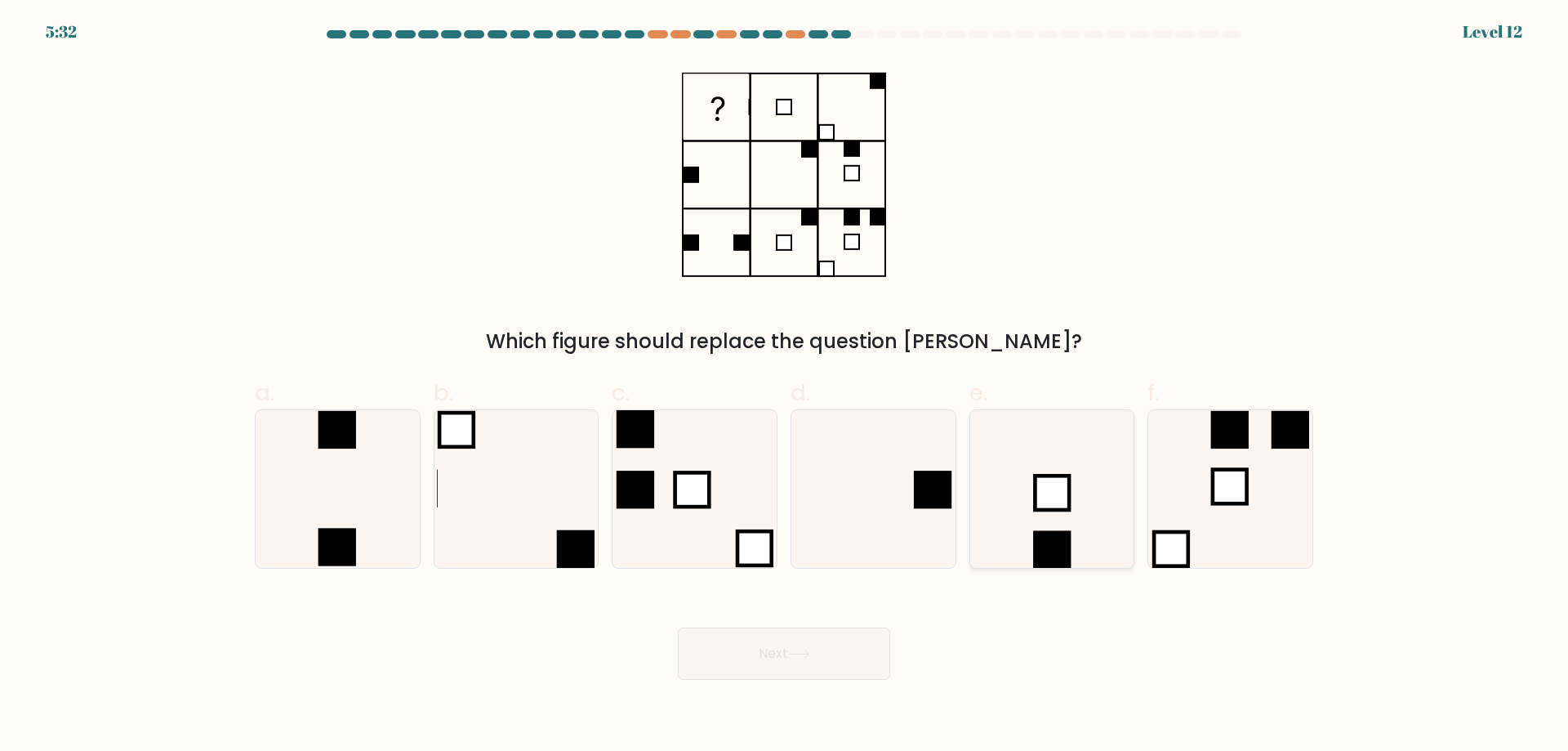
click at [1092, 511] on icon at bounding box center [1050, 489] width 158 height 158
click at [784, 386] on input "e." at bounding box center [784, 380] width 1 height 11
radio input "true"
click at [818, 659] on button "Next" at bounding box center [784, 653] width 212 height 52
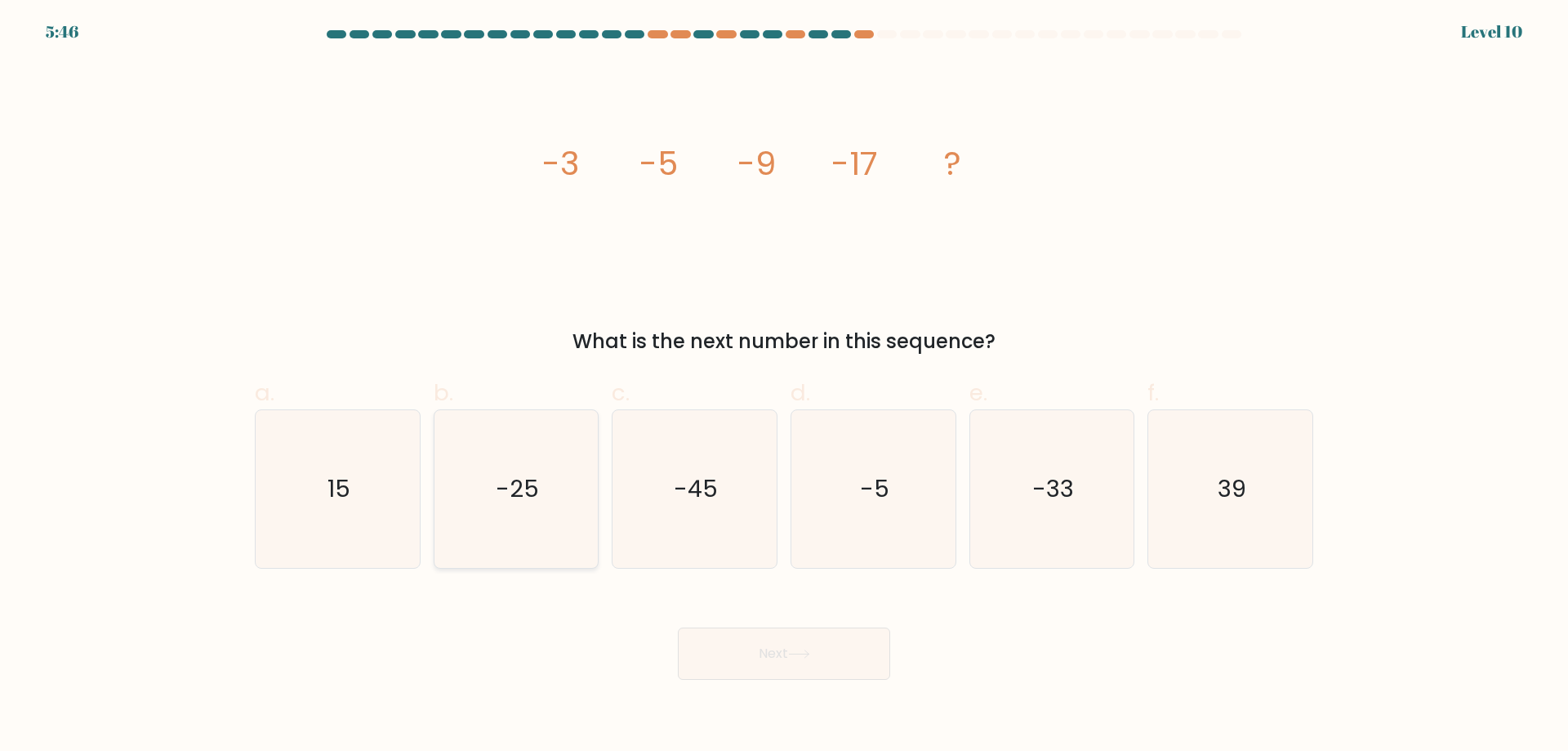
click at [554, 481] on icon "-25" at bounding box center [516, 489] width 158 height 158
click at [784, 386] on input "b. -25" at bounding box center [784, 380] width 1 height 11
radio input "true"
click at [835, 642] on button "Next" at bounding box center [784, 653] width 212 height 52
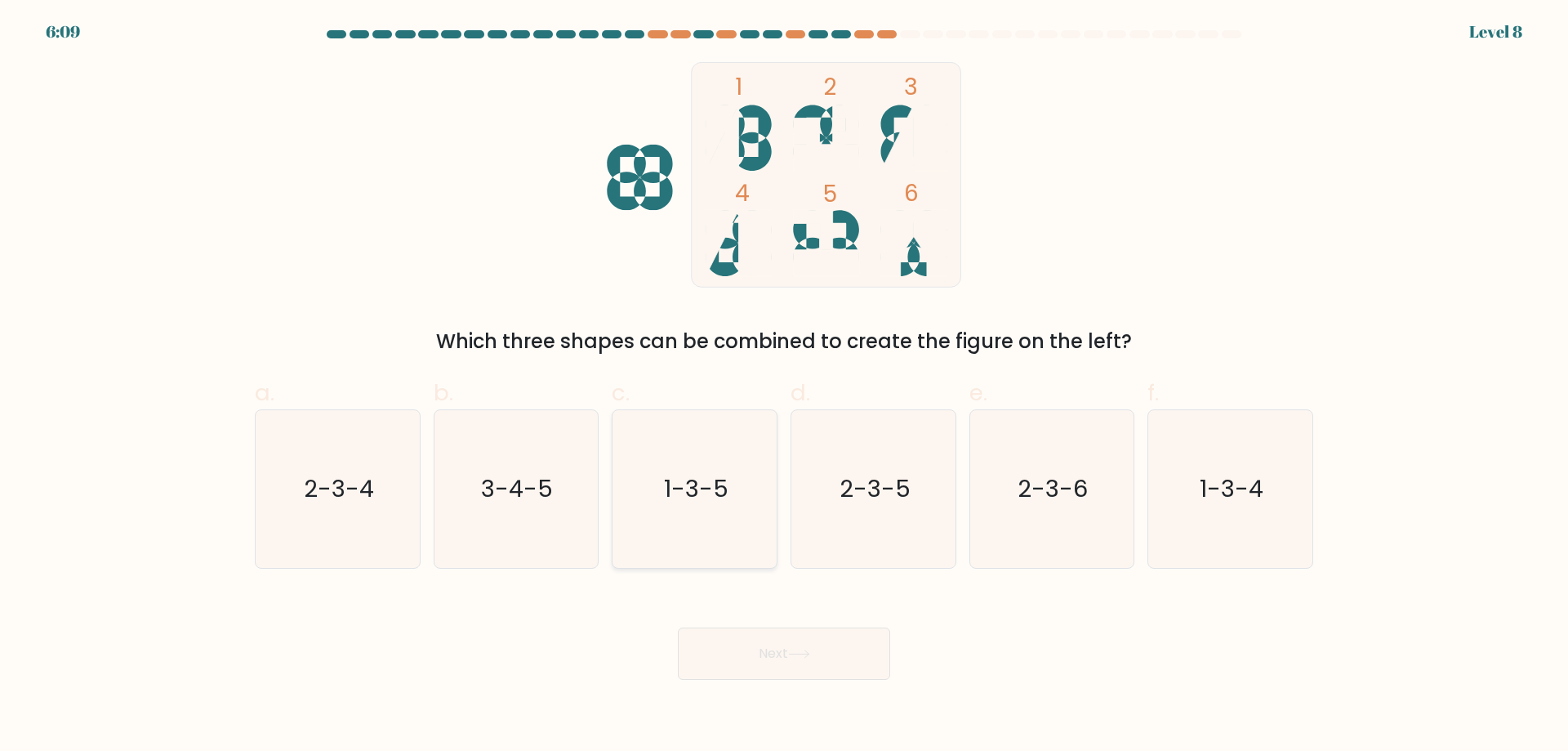
click at [687, 500] on text "1-3-5" at bounding box center [695, 489] width 65 height 33
click at [784, 386] on input "c. 1-3-5" at bounding box center [784, 380] width 1 height 11
radio input "true"
click at [778, 669] on button "Next" at bounding box center [784, 653] width 212 height 52
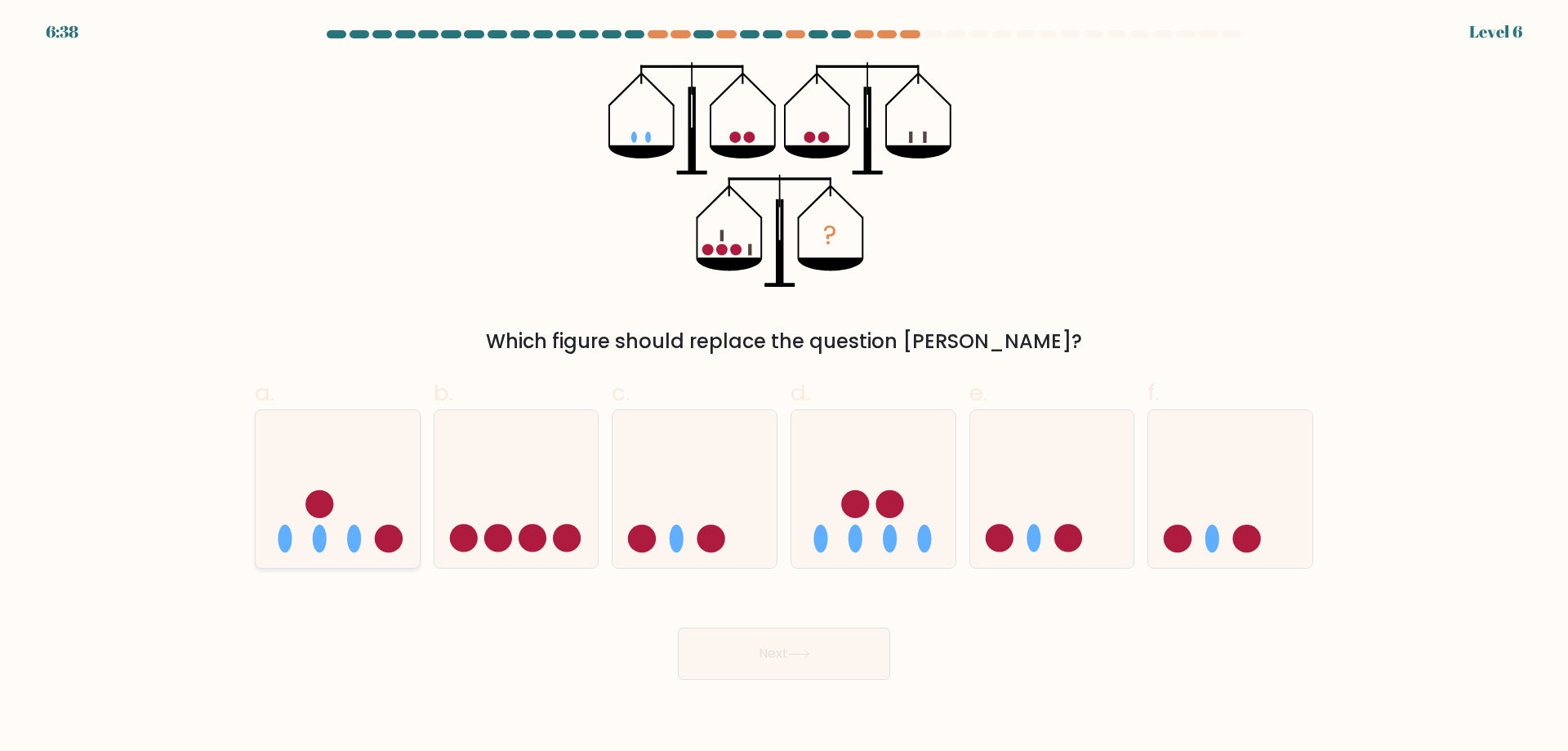
click at [345, 532] on icon at bounding box center [338, 489] width 164 height 135
click at [784, 386] on input "a." at bounding box center [784, 380] width 1 height 11
radio input "true"
click at [821, 629] on button "Next" at bounding box center [784, 653] width 212 height 52
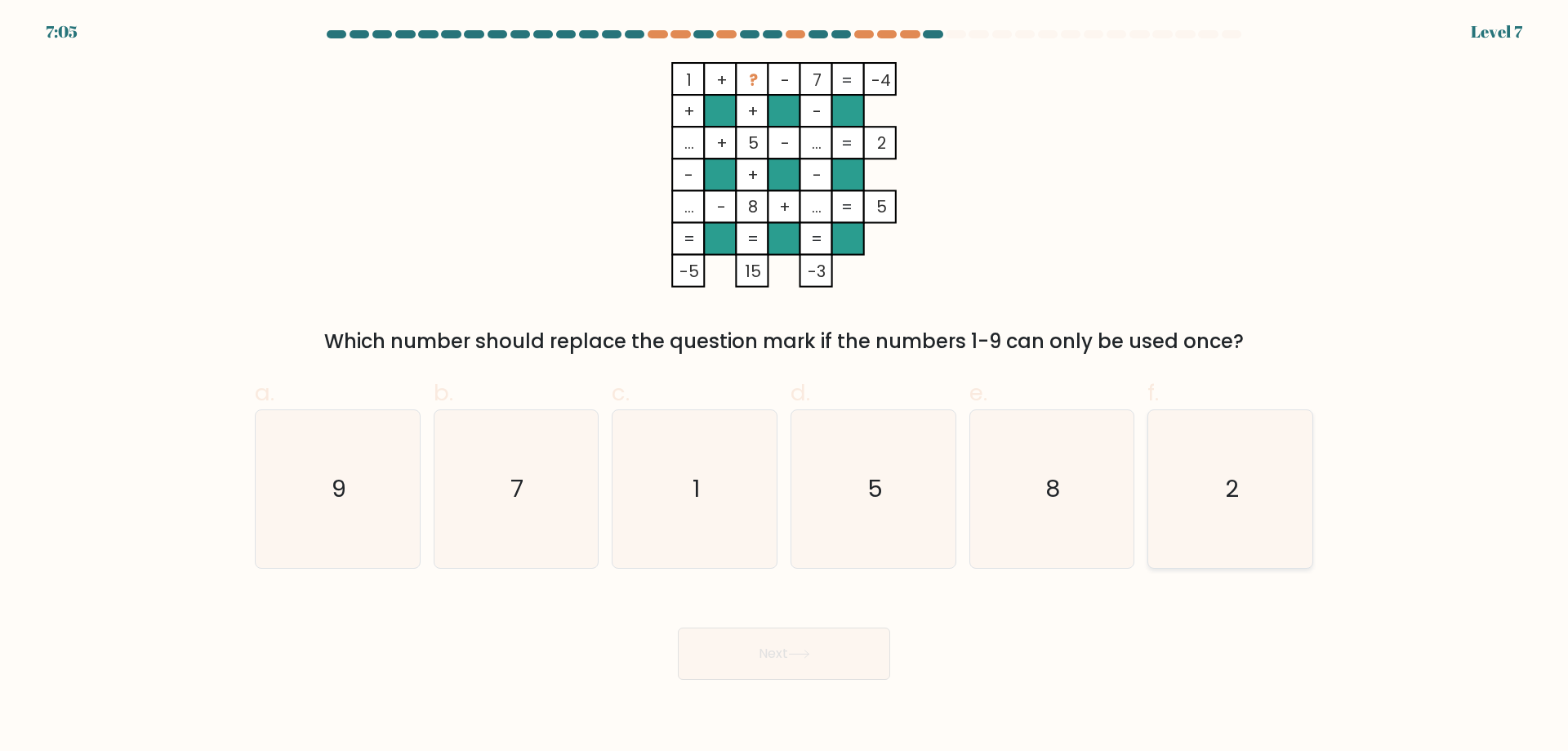
click at [1281, 507] on icon "2" at bounding box center [1229, 489] width 158 height 158
click at [784, 386] on input "f. 2" at bounding box center [784, 380] width 1 height 11
radio input "true"
click at [824, 641] on button "Next" at bounding box center [784, 653] width 212 height 52
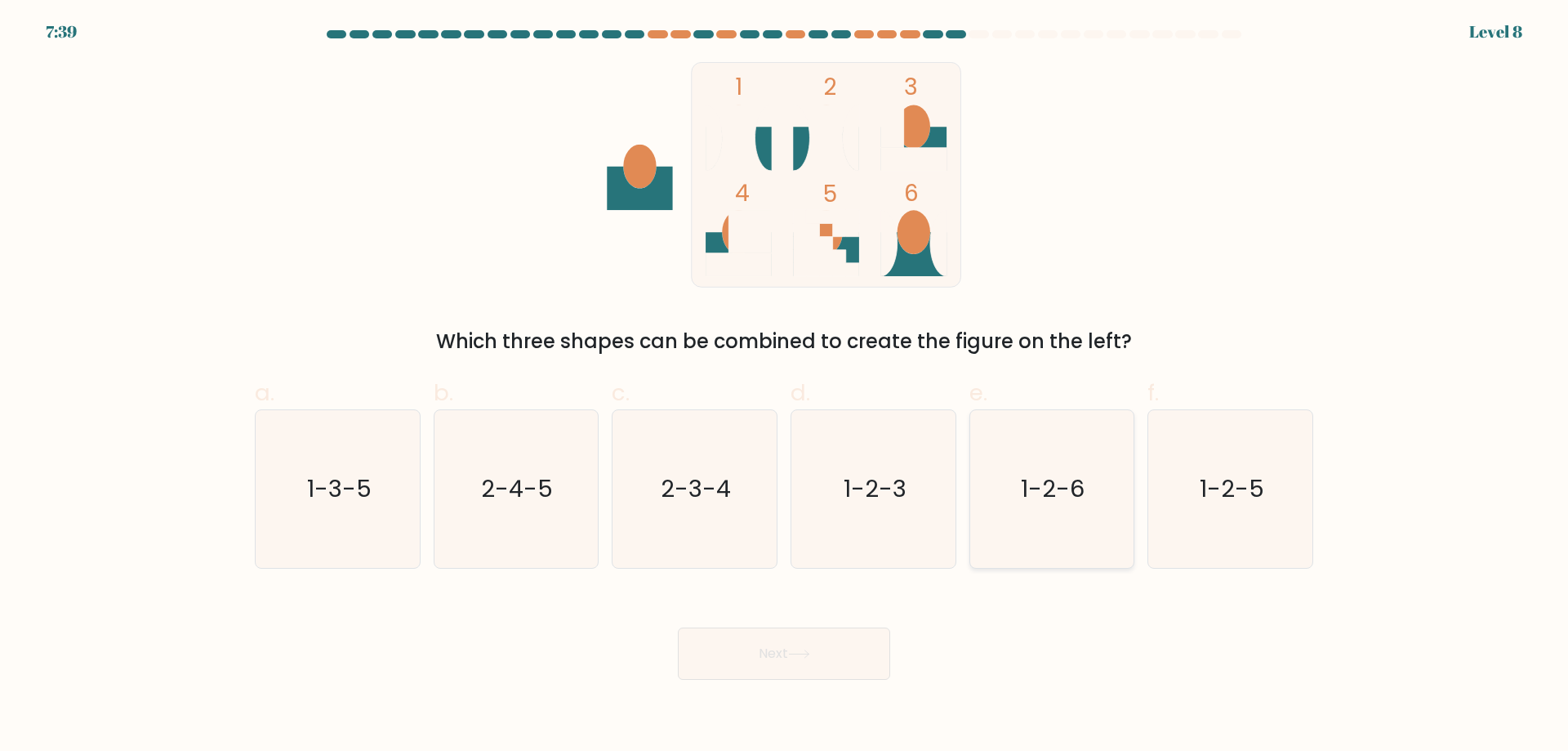
click at [1040, 511] on icon "1-2-6" at bounding box center [1050, 489] width 158 height 158
click at [784, 386] on input "e. 1-2-6" at bounding box center [784, 380] width 1 height 11
radio input "true"
click at [851, 656] on button "Next" at bounding box center [784, 653] width 212 height 52
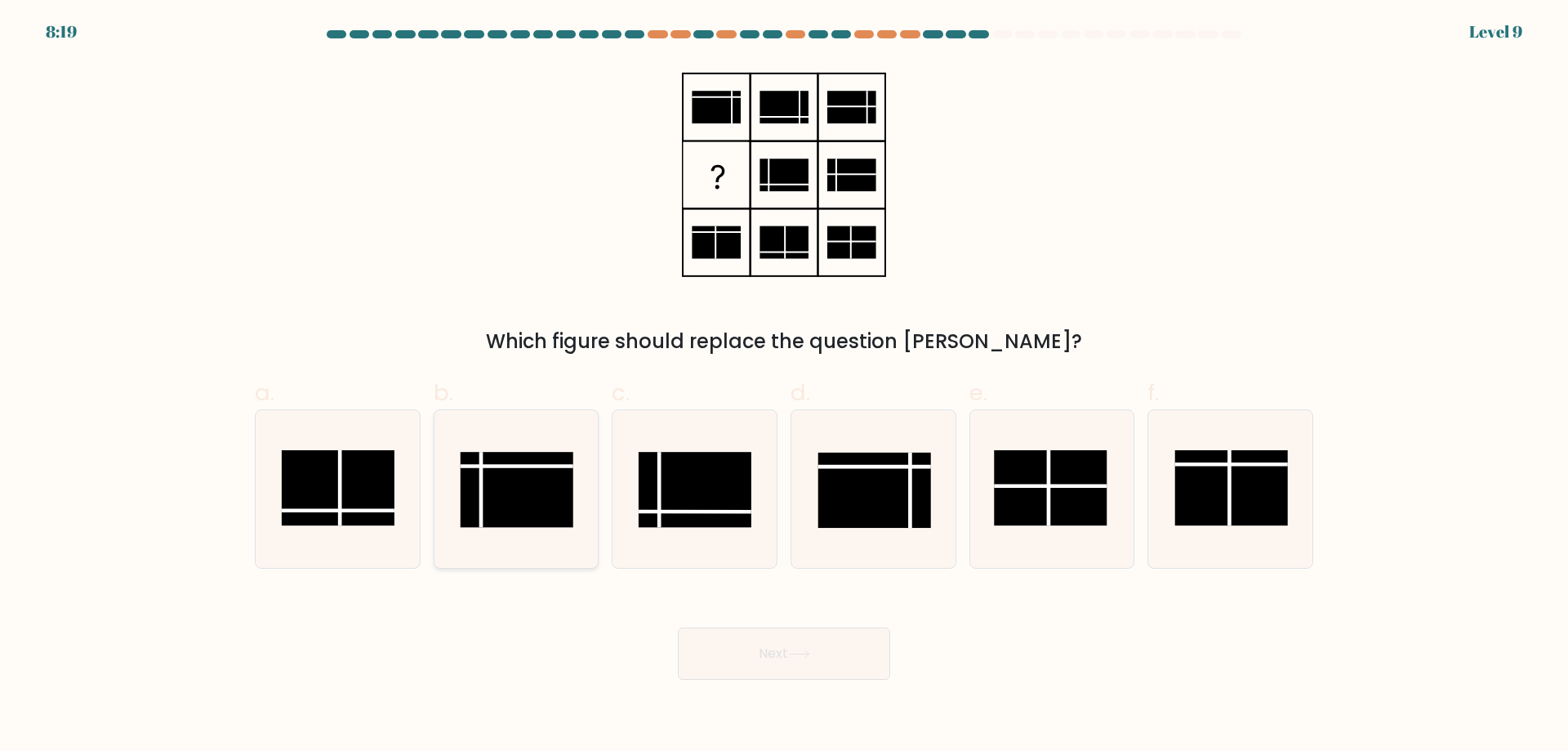
click at [515, 485] on rect at bounding box center [517, 490] width 112 height 75
click at [784, 386] on input "b." at bounding box center [784, 380] width 1 height 11
radio input "true"
click at [762, 643] on button "Next" at bounding box center [784, 653] width 212 height 52
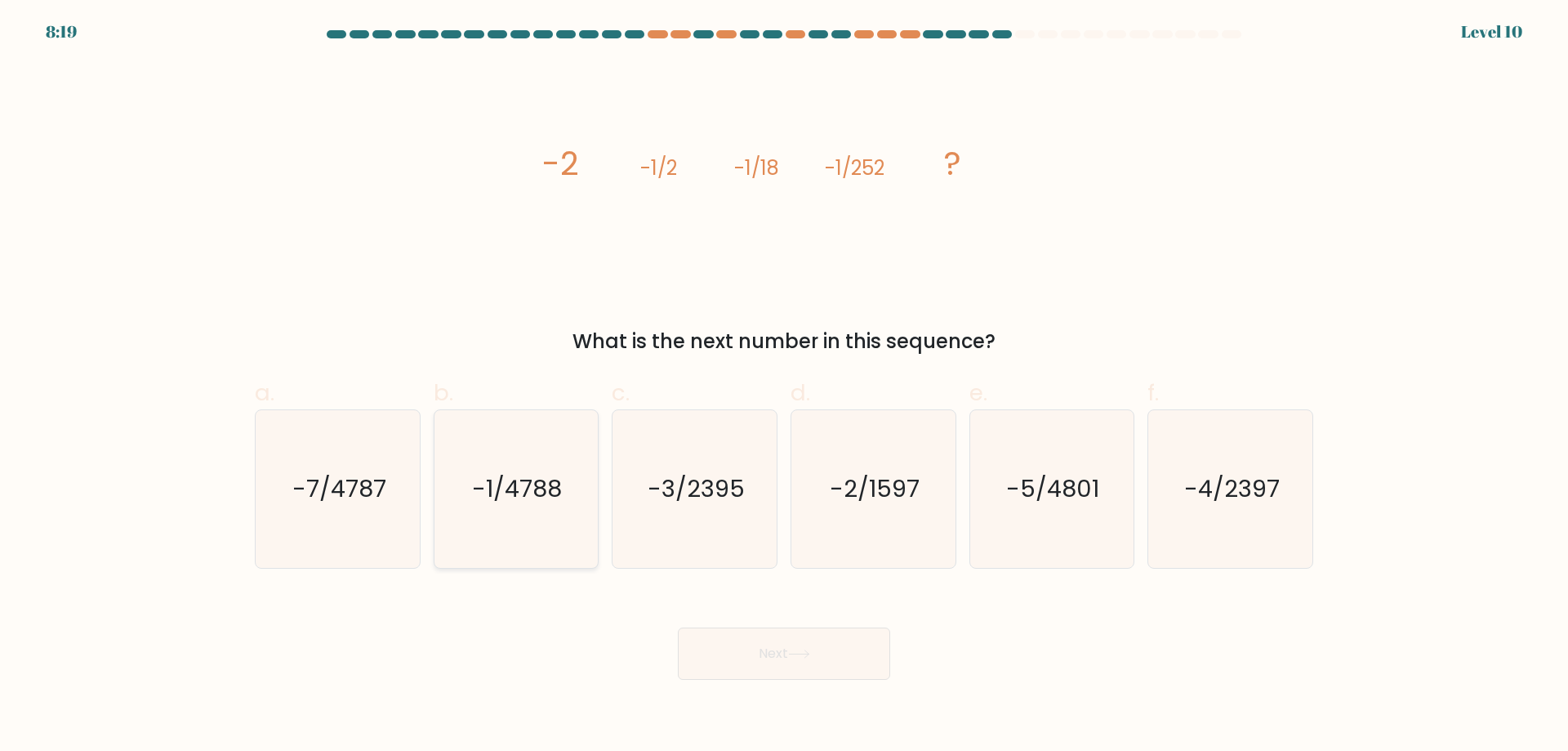
click at [512, 533] on icon "-1/4788" at bounding box center [516, 489] width 158 height 158
click at [784, 386] on input "b. -1/4788" at bounding box center [784, 380] width 1 height 11
radio input "true"
click at [806, 649] on icon at bounding box center [799, 653] width 22 height 9
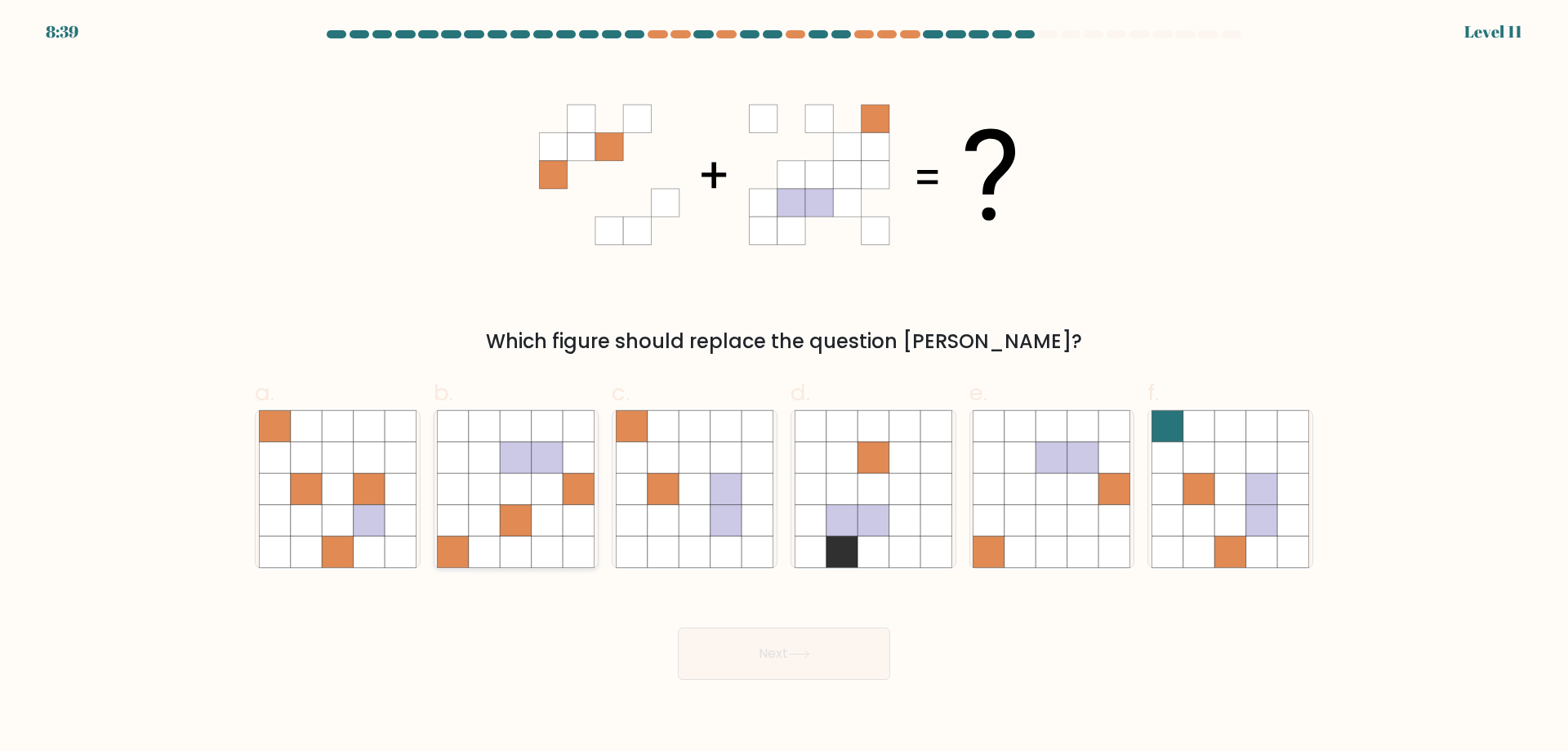
click at [526, 524] on icon at bounding box center [516, 521] width 31 height 31
click at [784, 386] on input "b." at bounding box center [784, 380] width 1 height 11
radio input "true"
click at [776, 647] on button "Next" at bounding box center [784, 653] width 212 height 52
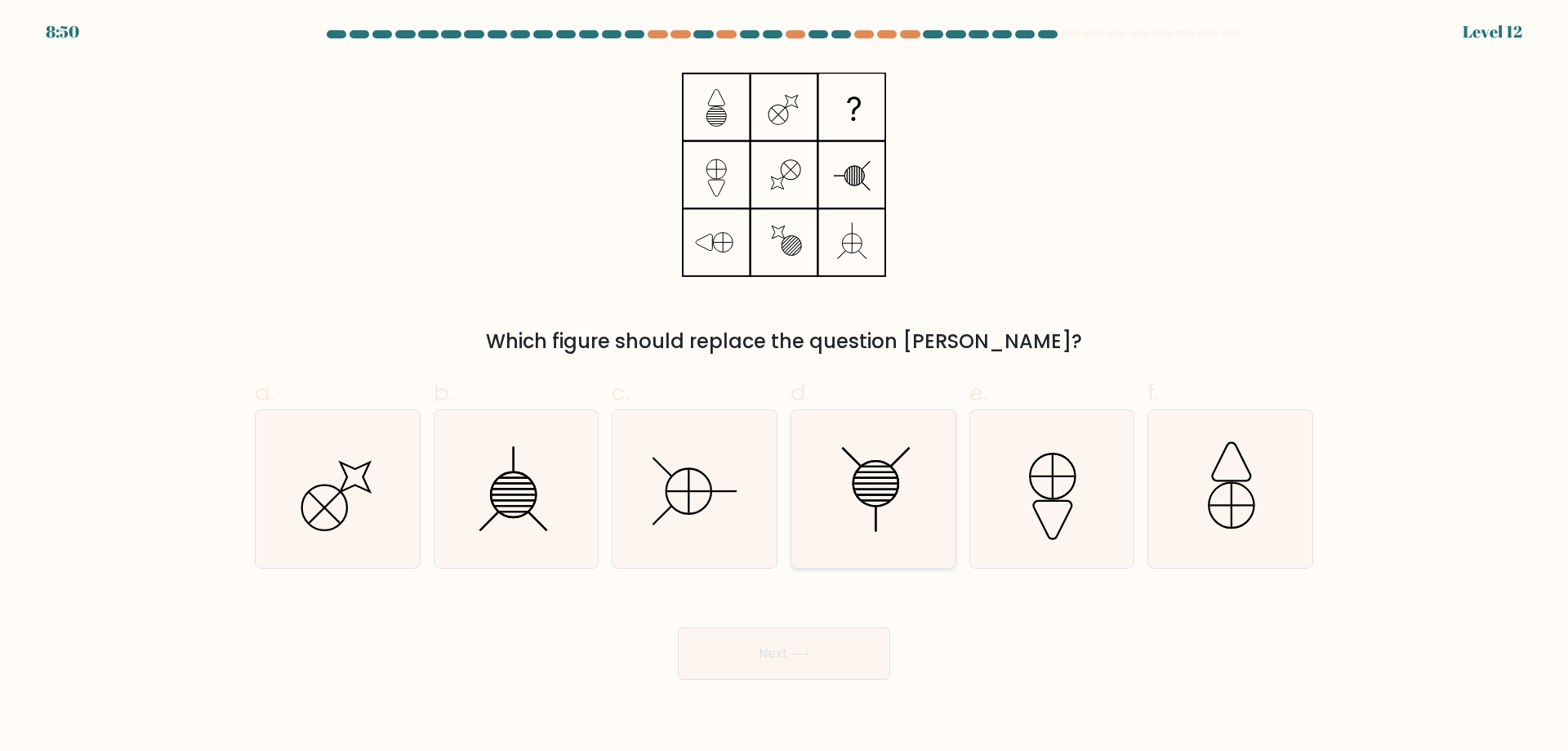
click at [904, 513] on icon at bounding box center [873, 489] width 158 height 158
click at [784, 386] on input "d." at bounding box center [784, 380] width 1 height 11
radio input "true"
click at [820, 637] on button "Next" at bounding box center [784, 653] width 212 height 52
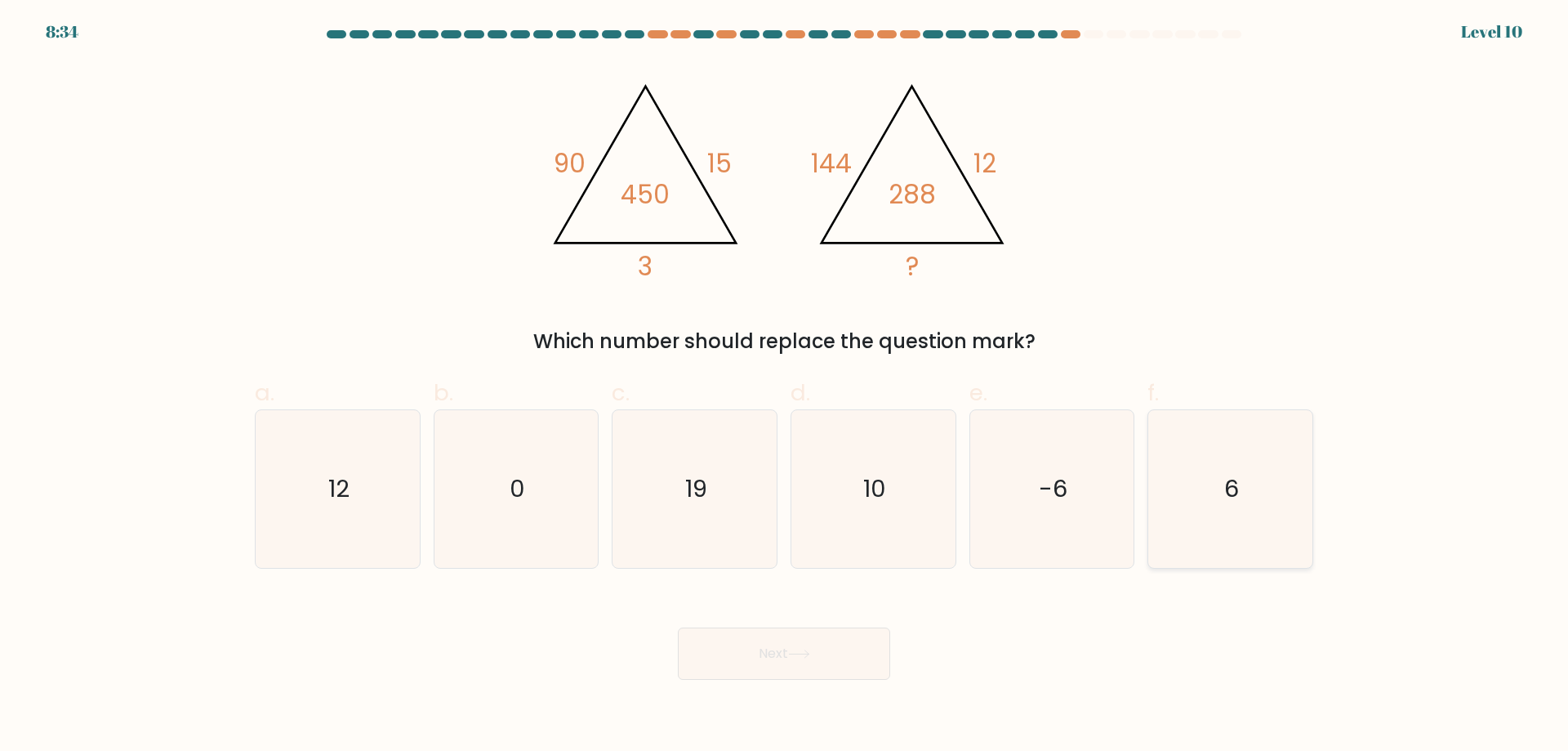
click at [1271, 510] on icon "6" at bounding box center [1229, 489] width 158 height 158
click at [784, 386] on input "f. 6" at bounding box center [784, 380] width 1 height 11
radio input "true"
click at [820, 656] on button "Next" at bounding box center [784, 653] width 212 height 52
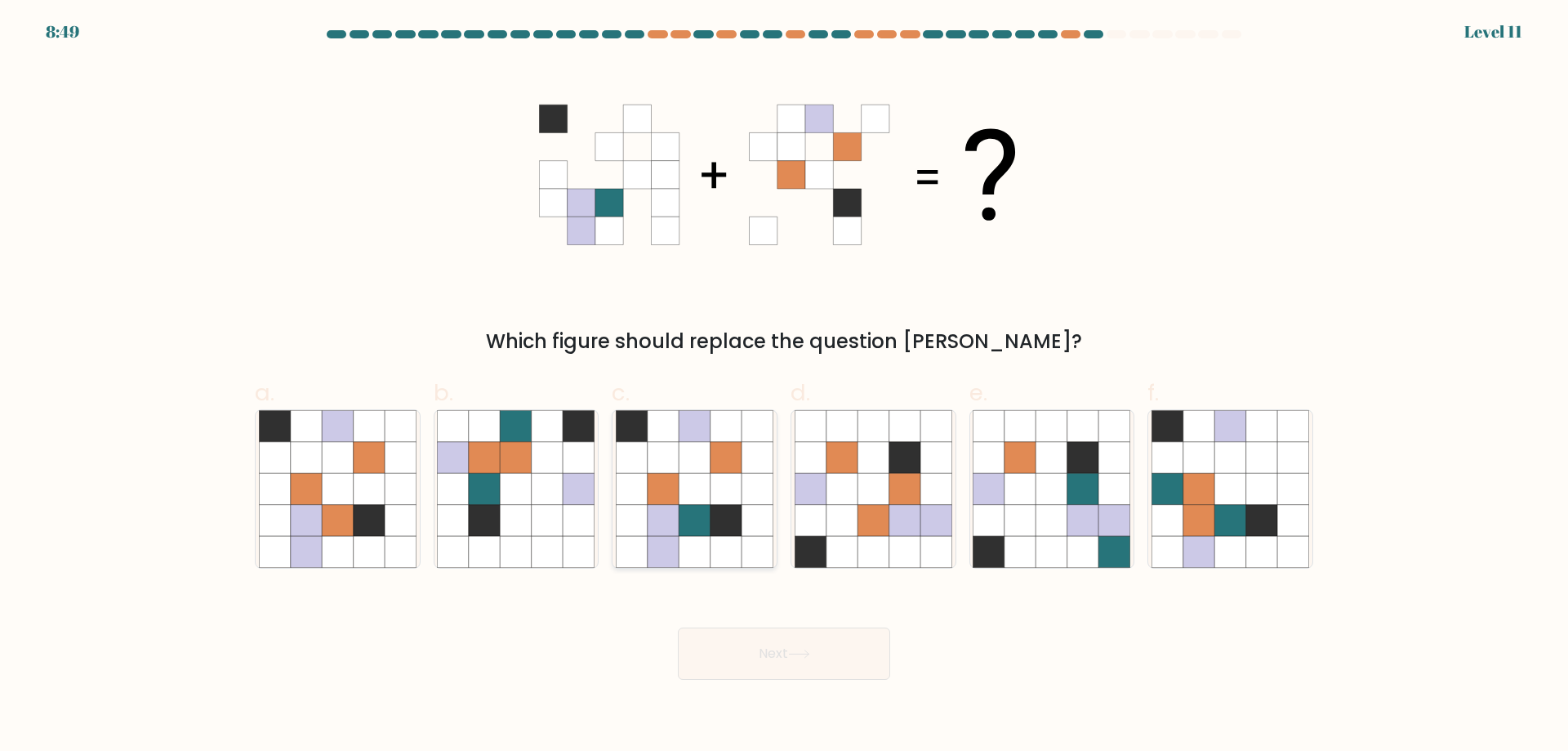
click at [665, 487] on icon at bounding box center [663, 489] width 31 height 31
click at [784, 386] on input "c." at bounding box center [784, 380] width 1 height 11
radio input "true"
click at [825, 644] on button "Next" at bounding box center [784, 653] width 212 height 52
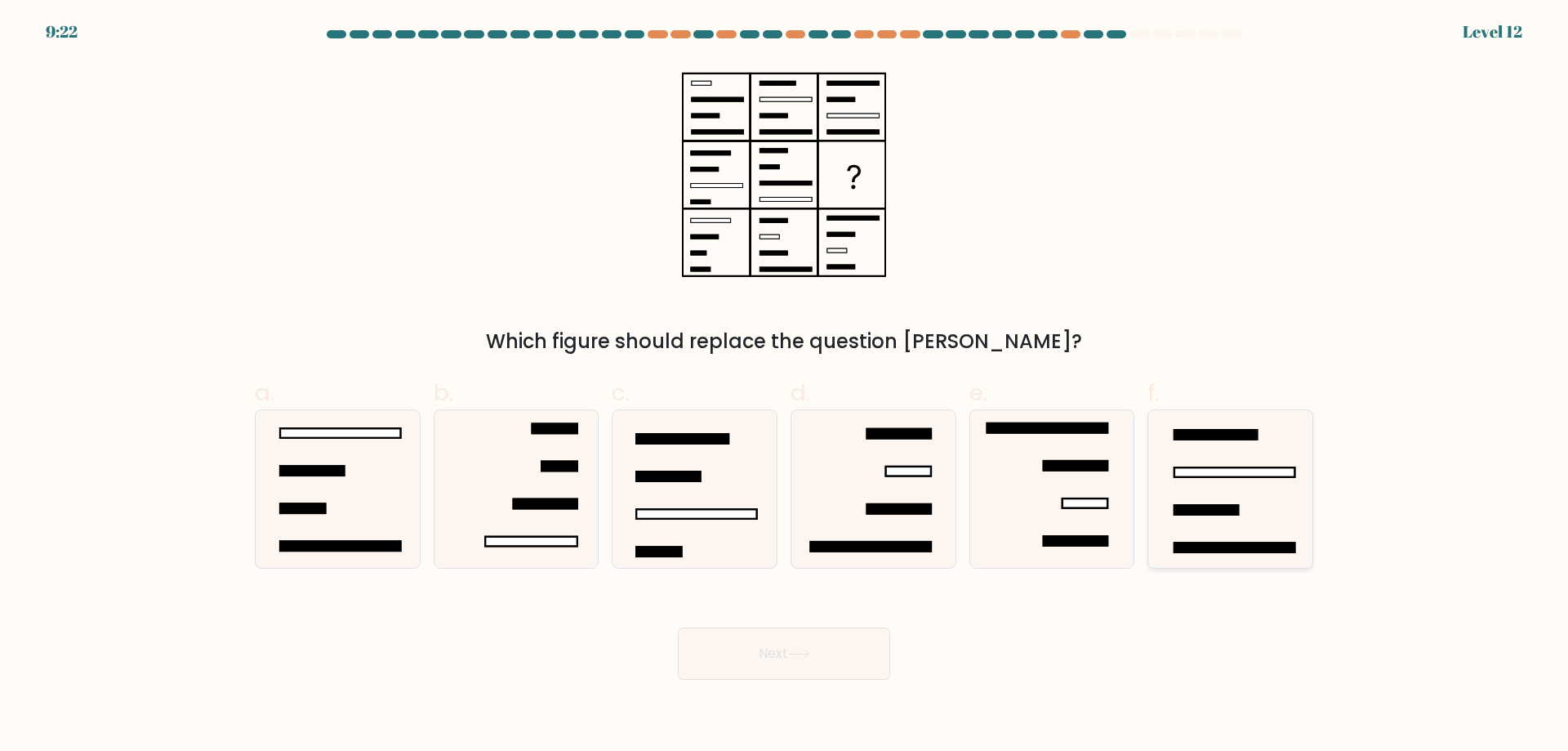
click at [1202, 490] on icon at bounding box center [1229, 489] width 158 height 158
click at [784, 386] on input "f." at bounding box center [784, 380] width 1 height 11
radio input "true"
click at [778, 667] on button "Next" at bounding box center [784, 653] width 212 height 52
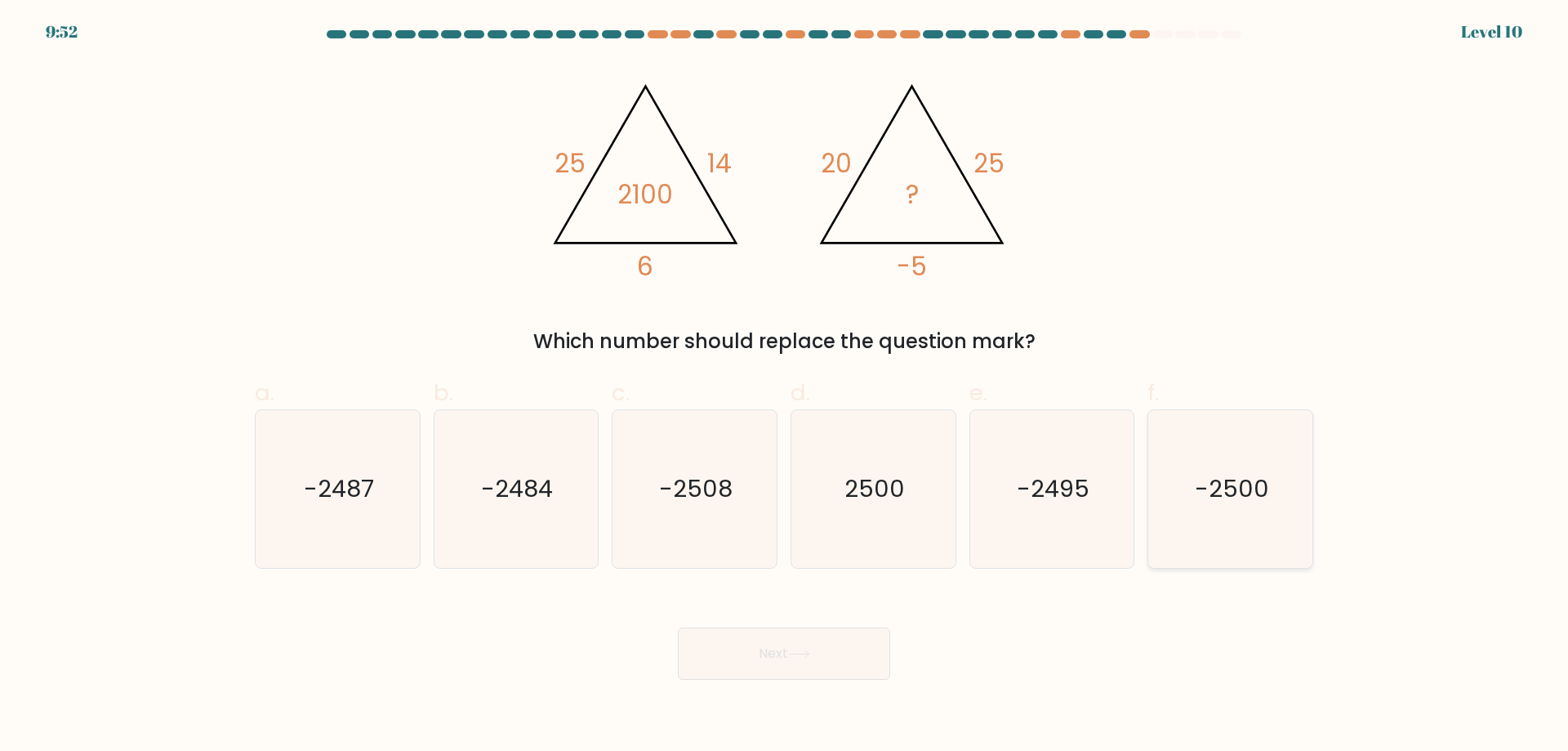
click at [1211, 524] on icon "-2500" at bounding box center [1229, 489] width 158 height 158
click at [784, 386] on input "f. -2500" at bounding box center [784, 380] width 1 height 11
radio input "true"
click at [742, 647] on button "Next" at bounding box center [784, 653] width 212 height 52
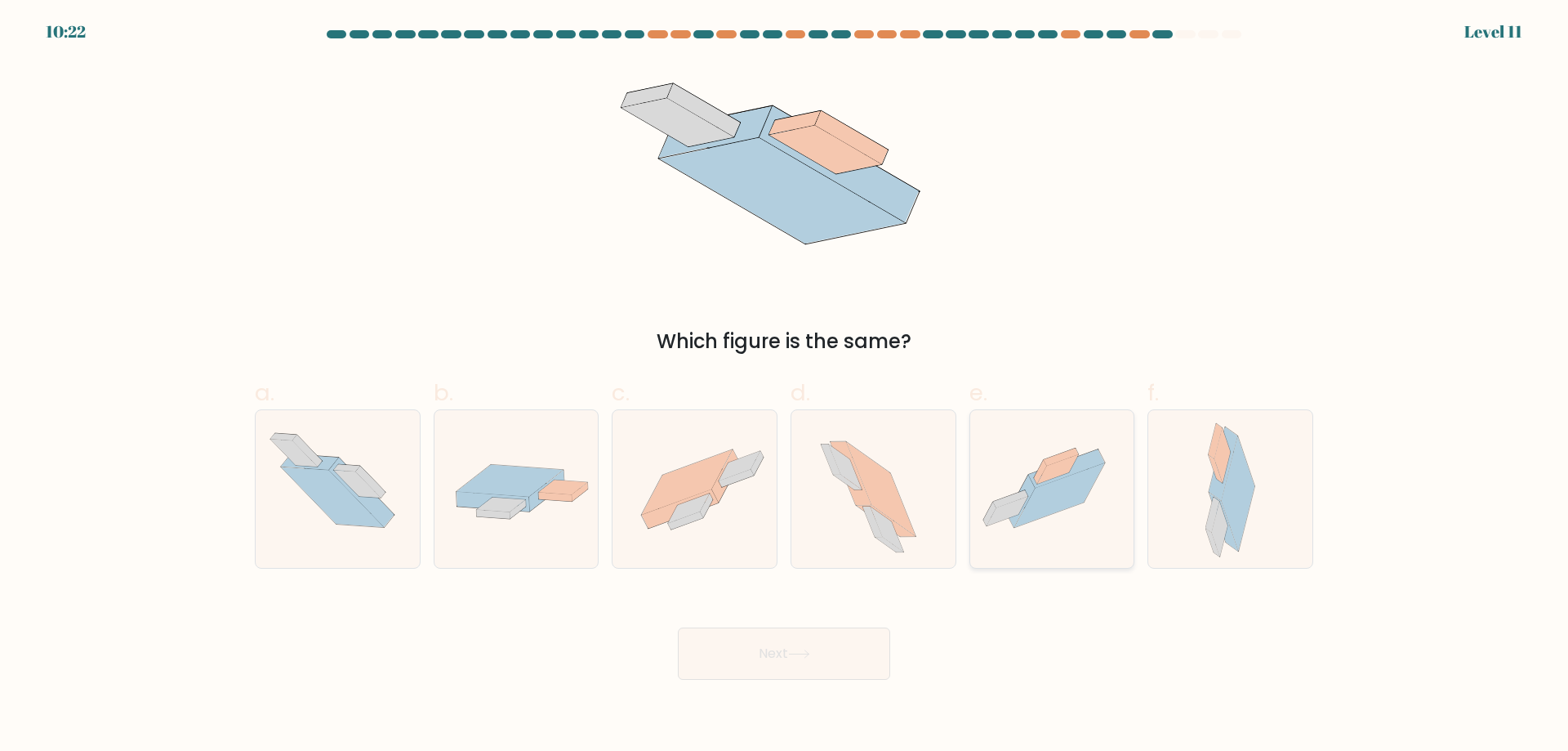
click at [1067, 482] on icon at bounding box center [1059, 496] width 91 height 65
click at [784, 386] on input "e." at bounding box center [784, 380] width 1 height 11
radio input "true"
click at [766, 651] on button "Next" at bounding box center [784, 653] width 212 height 52
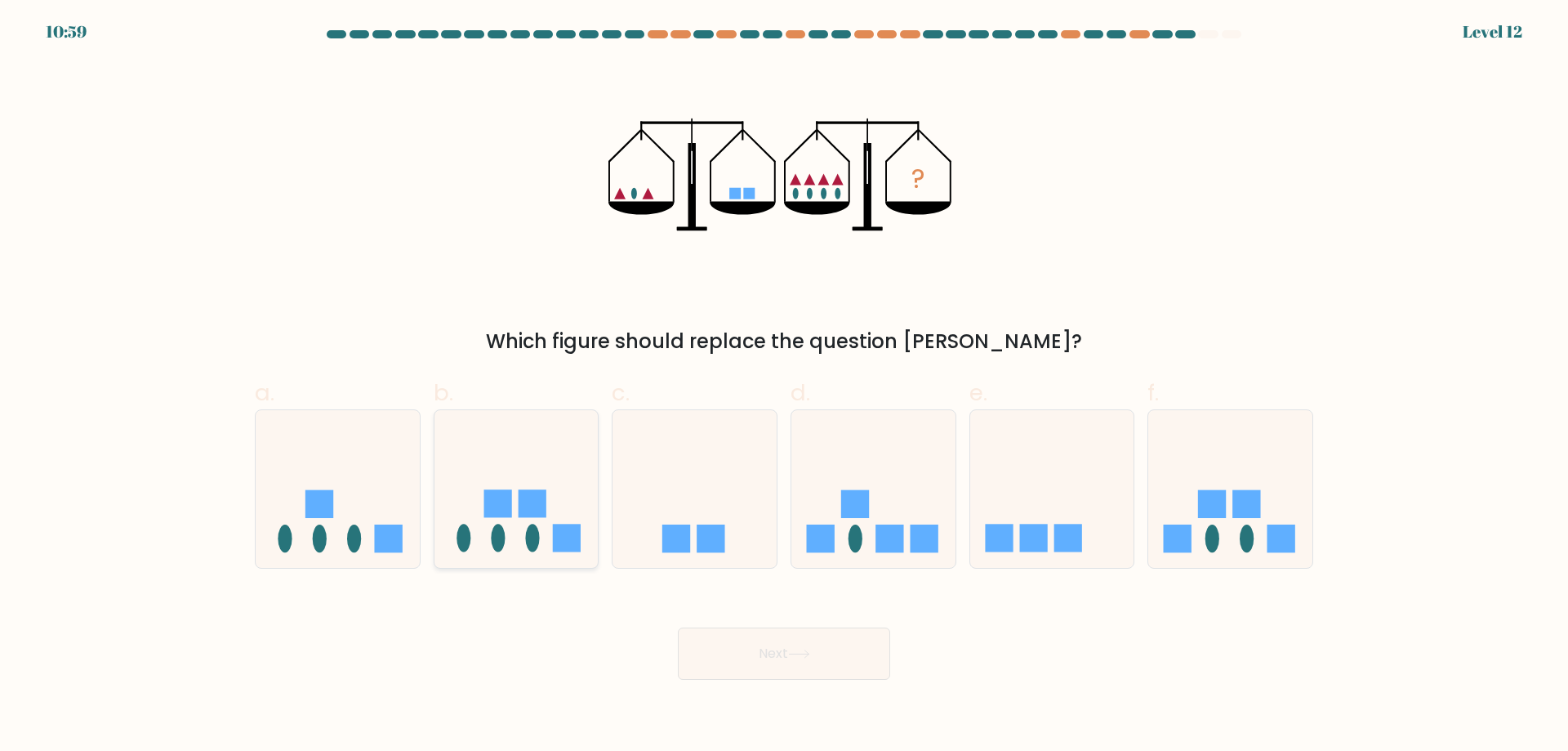
click at [565, 491] on icon at bounding box center [517, 489] width 164 height 135
click at [784, 386] on input "b." at bounding box center [784, 380] width 1 height 11
radio input "true"
click at [776, 669] on button "Next" at bounding box center [784, 653] width 212 height 52
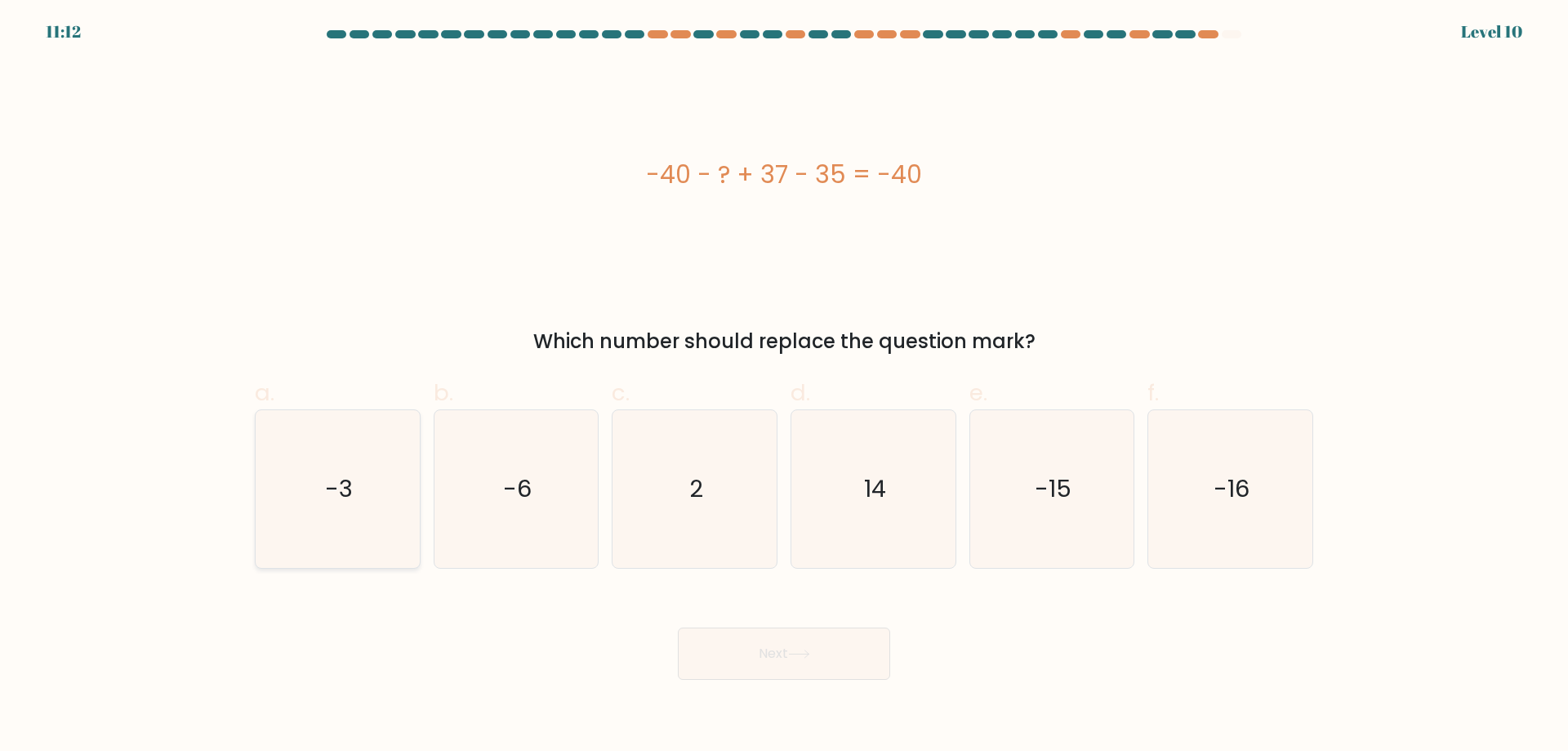
click at [284, 503] on icon "-3" at bounding box center [338, 489] width 158 height 158
click at [784, 386] on input "a. -3" at bounding box center [784, 380] width 1 height 11
radio input "true"
click at [752, 642] on button "Next" at bounding box center [784, 653] width 212 height 52
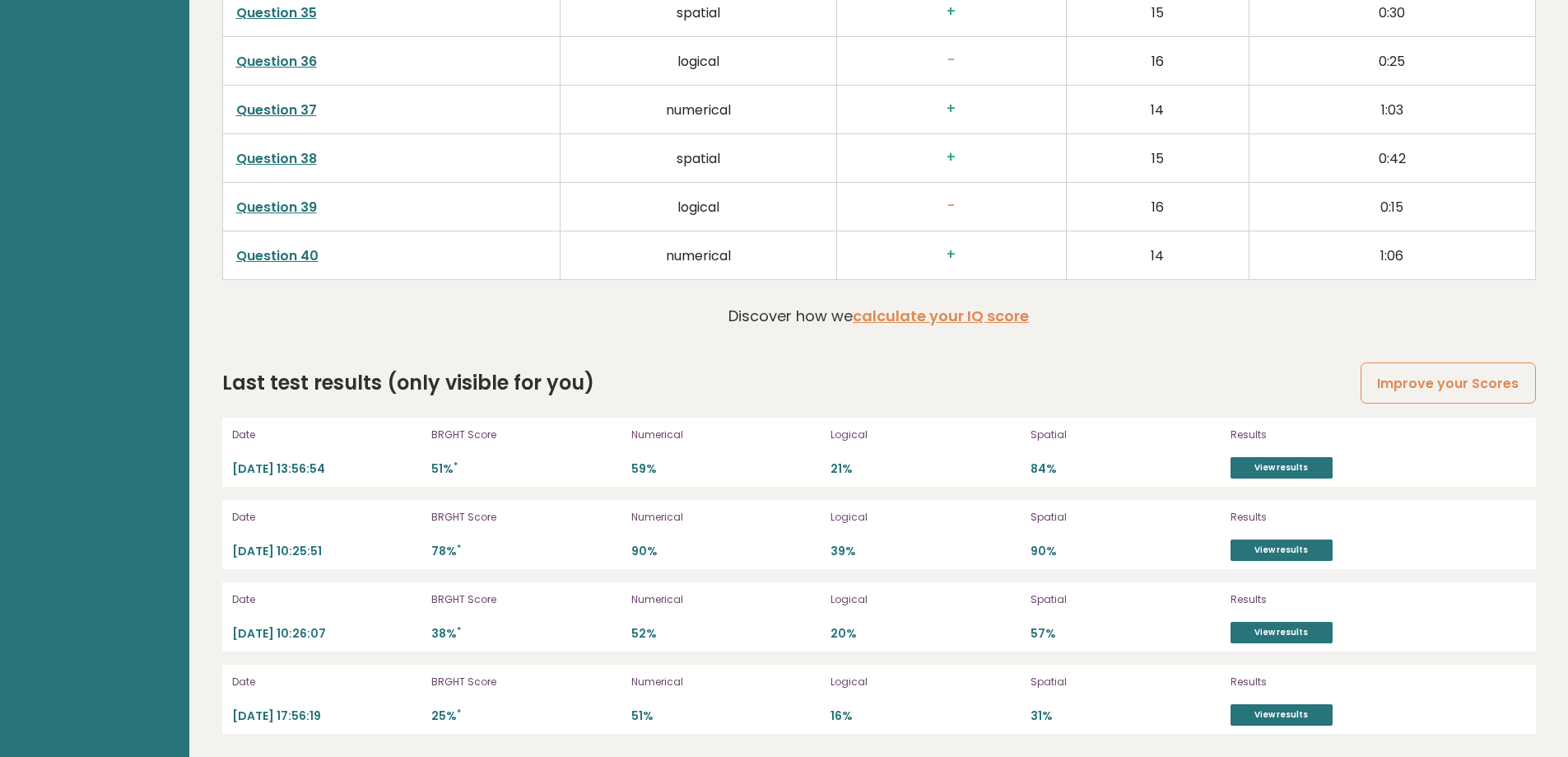
scroll to position [4509, 0]
click at [1287, 469] on link "View results" at bounding box center [1281, 466] width 102 height 21
click at [1260, 536] on div "Results View results" at bounding box center [1316, 533] width 173 height 53
click at [1313, 539] on link "View results" at bounding box center [1281, 548] width 102 height 21
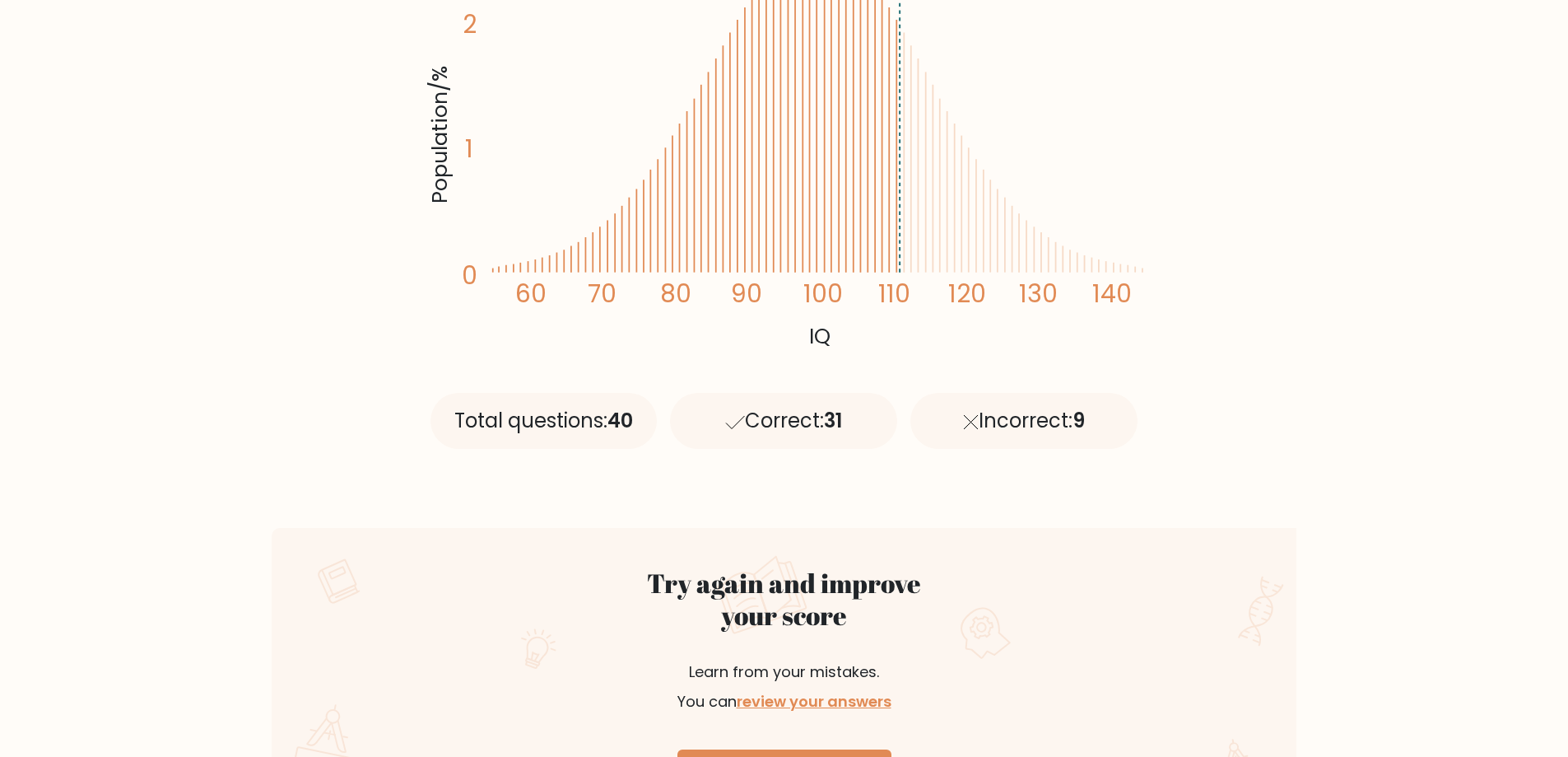
scroll to position [340, 0]
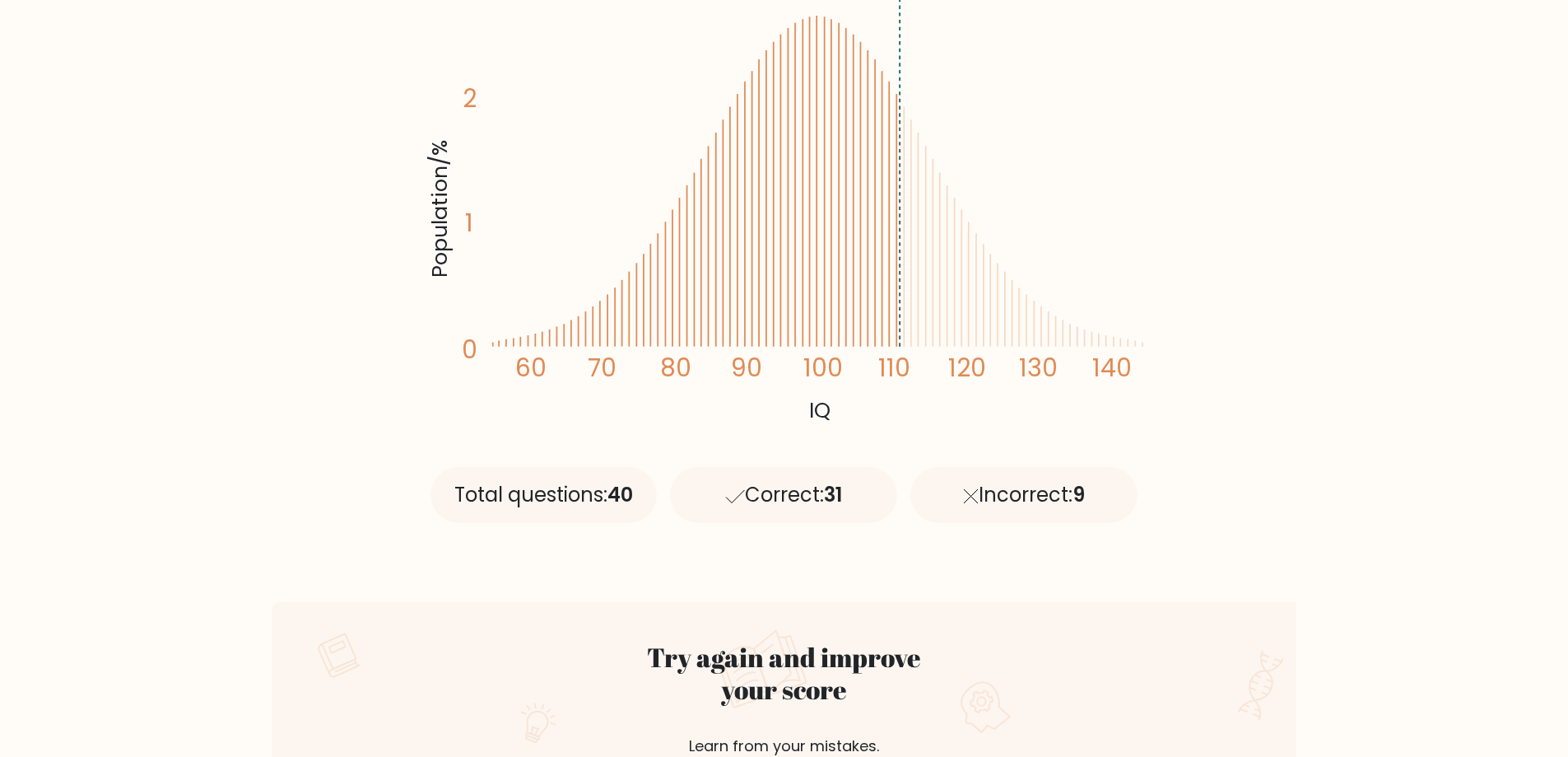
click at [980, 495] on div "Incorrect: 9" at bounding box center [1024, 495] width 227 height 56
click at [761, 488] on div "Correct: 31" at bounding box center [783, 495] width 227 height 56
